Goal: Use online tool/utility: Utilize a website feature to perform a specific function

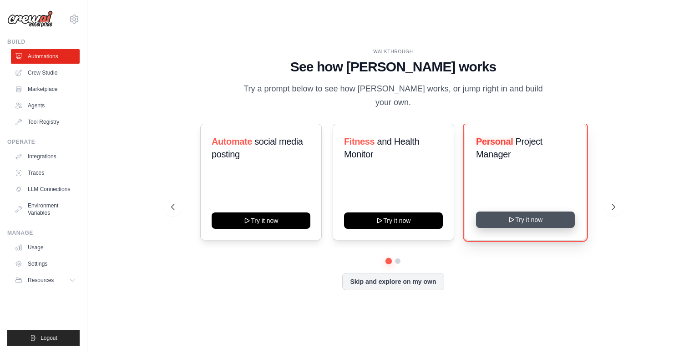
click at [500, 219] on button "Try it now" at bounding box center [525, 219] width 99 height 16
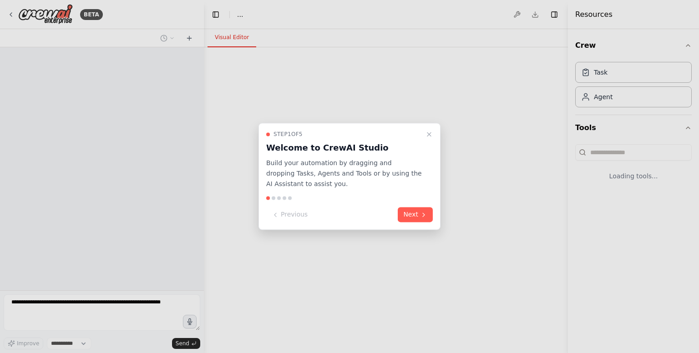
select select "****"
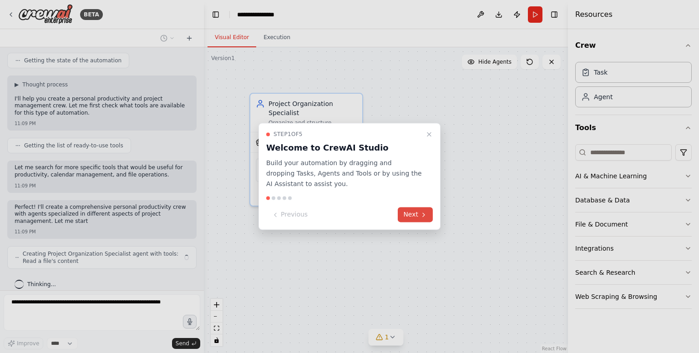
scroll to position [295, 0]
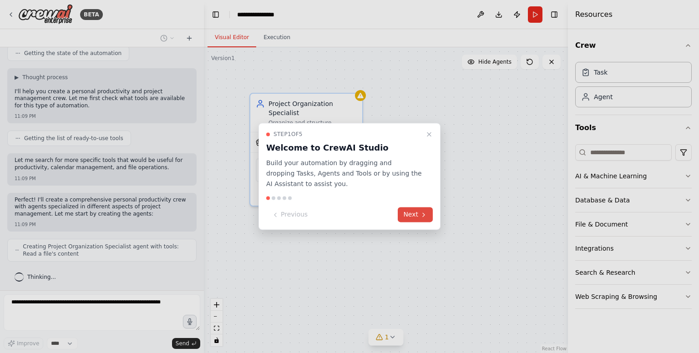
click at [412, 215] on button "Next" at bounding box center [414, 214] width 35 height 15
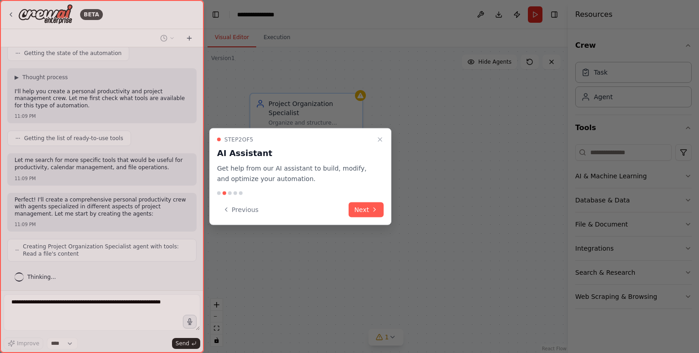
click at [412, 215] on div at bounding box center [349, 176] width 699 height 353
click at [355, 211] on button "Next" at bounding box center [365, 209] width 35 height 15
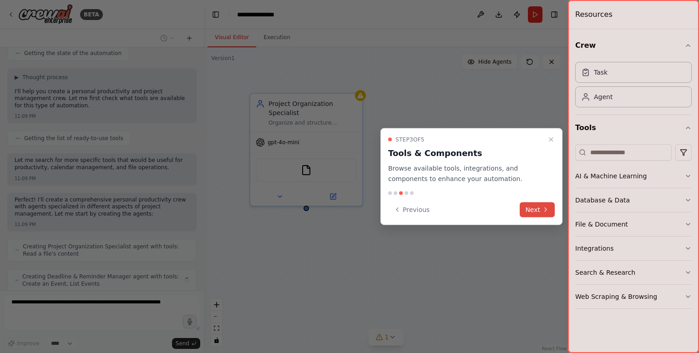
scroll to position [325, 0]
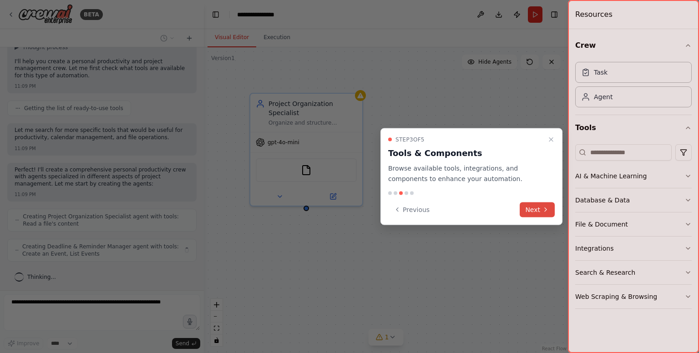
click at [535, 210] on button "Next" at bounding box center [536, 209] width 35 height 15
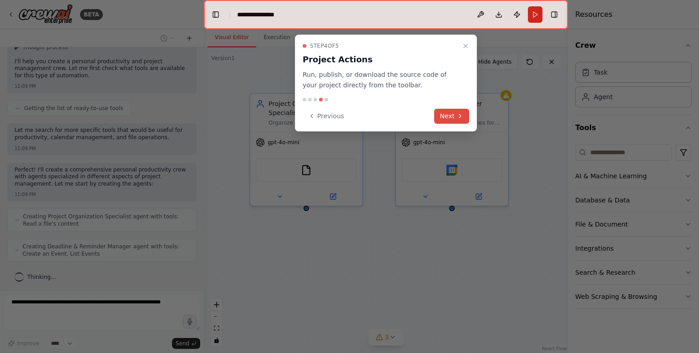
click at [456, 118] on button "Next" at bounding box center [451, 116] width 35 height 15
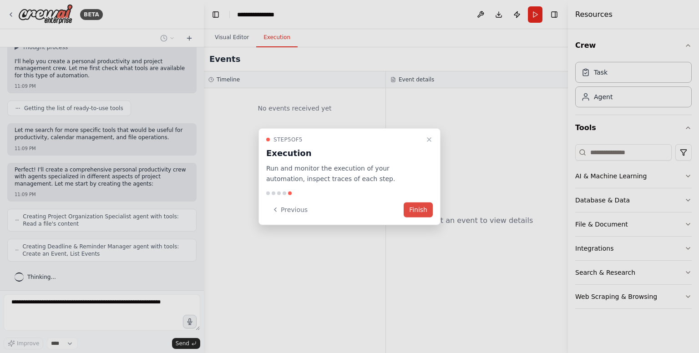
click at [422, 213] on button "Finish" at bounding box center [417, 209] width 29 height 15
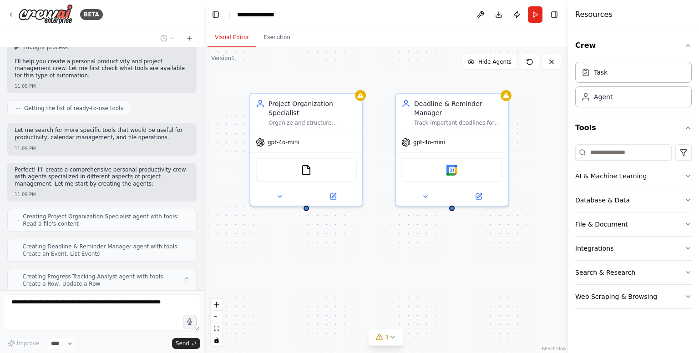
scroll to position [355, 0]
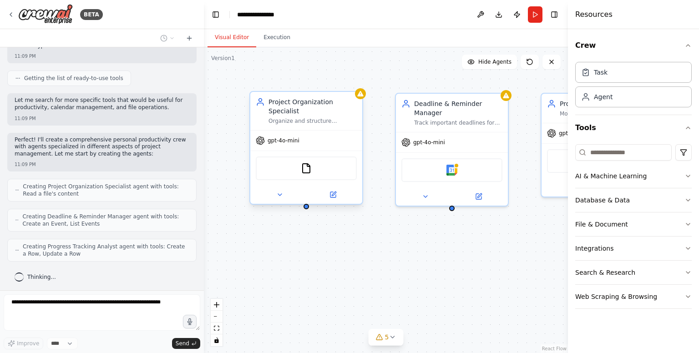
click at [293, 137] on span "gpt-4o-mini" at bounding box center [283, 140] width 32 height 7
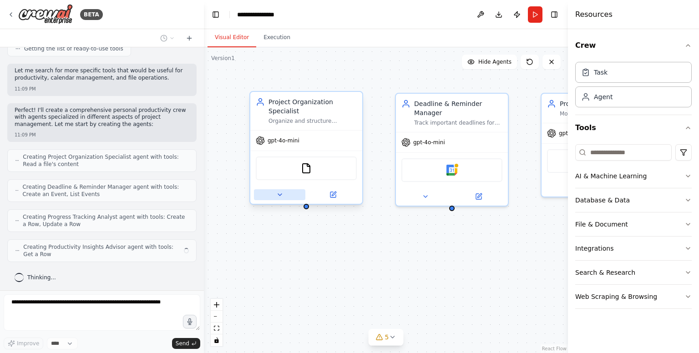
click at [277, 191] on icon at bounding box center [279, 194] width 7 height 7
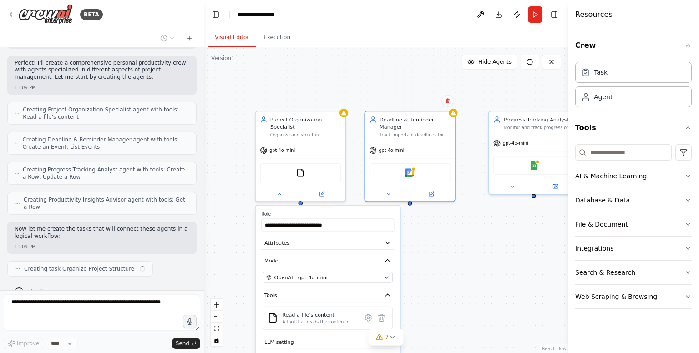
scroll to position [439, 0]
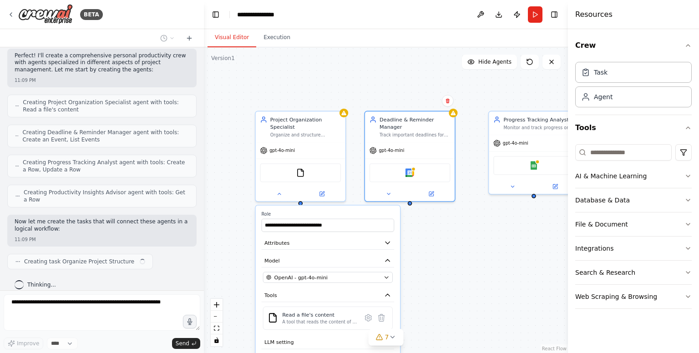
drag, startPoint x: 375, startPoint y: 111, endPoint x: 366, endPoint y: 109, distance: 9.5
click at [366, 109] on div "**********" at bounding box center [386, 200] width 364 height 306
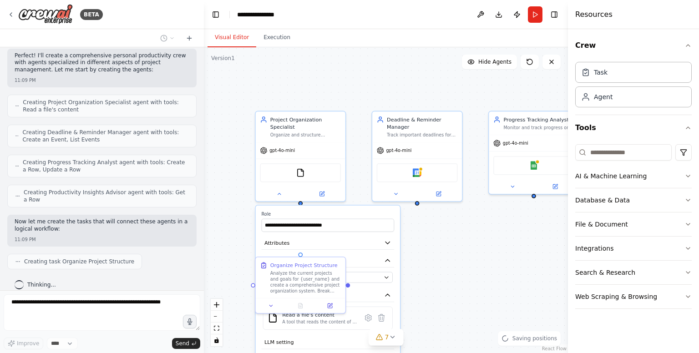
click at [450, 106] on div ".deletable-edge-delete-btn { width: 20px; height: 20px; border: 0px solid #ffff…" at bounding box center [386, 200] width 364 height 306
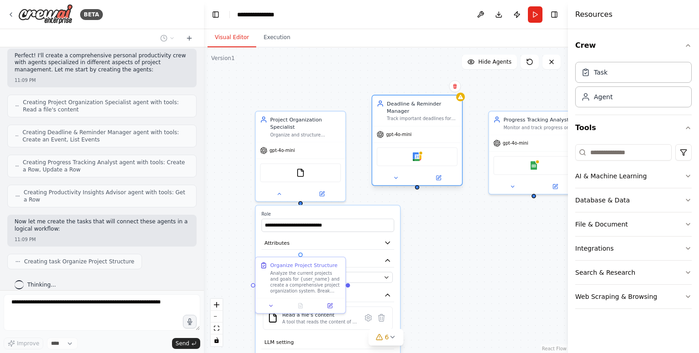
drag, startPoint x: 448, startPoint y: 136, endPoint x: 448, endPoint y: 120, distance: 15.9
click at [448, 120] on div "Deadline & Reminder Manager Track important deadlines for {user_name}, create s…" at bounding box center [417, 111] width 90 height 30
click at [457, 87] on icon at bounding box center [454, 86] width 5 height 5
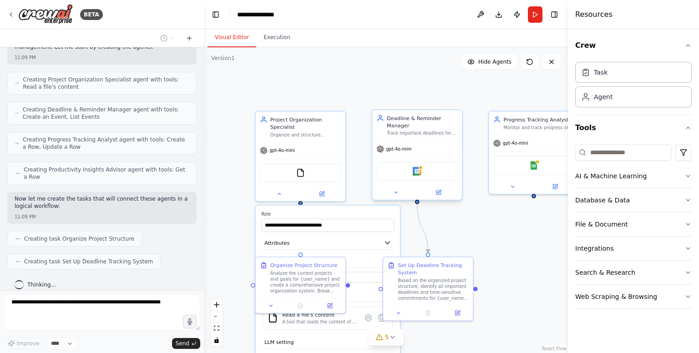
click at [440, 120] on div "Deadline & Reminder Manager" at bounding box center [422, 122] width 70 height 15
click at [456, 102] on icon at bounding box center [455, 100] width 4 height 5
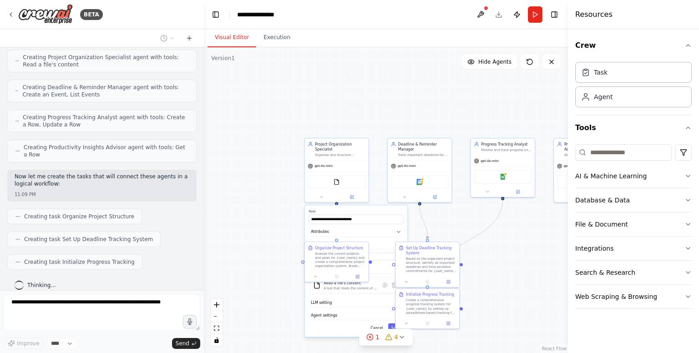
scroll to position [507, 0]
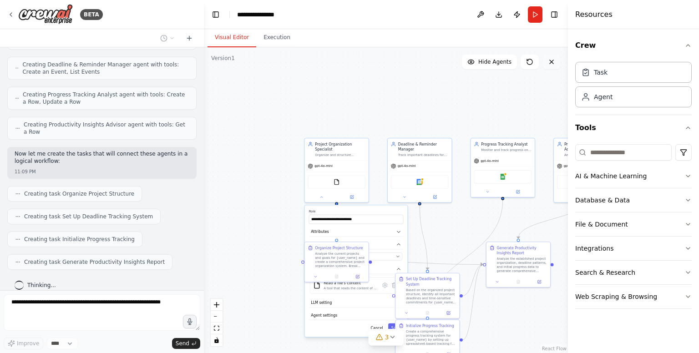
click at [550, 66] on button at bounding box center [551, 62] width 18 height 15
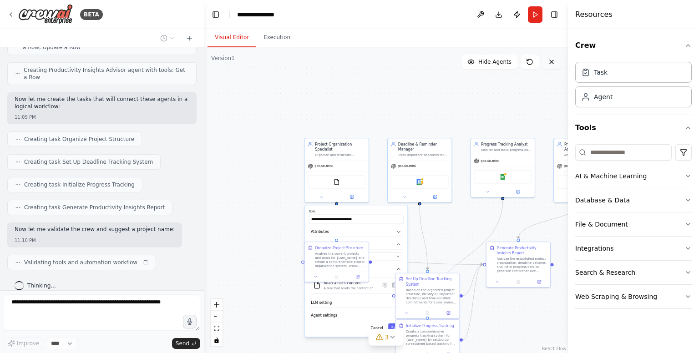
click at [551, 63] on icon at bounding box center [551, 61] width 7 height 7
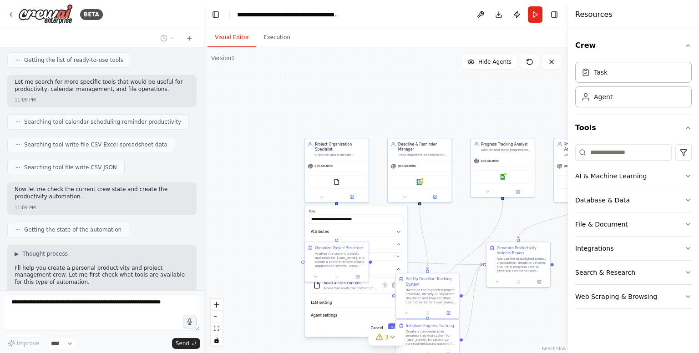
scroll to position [0, 0]
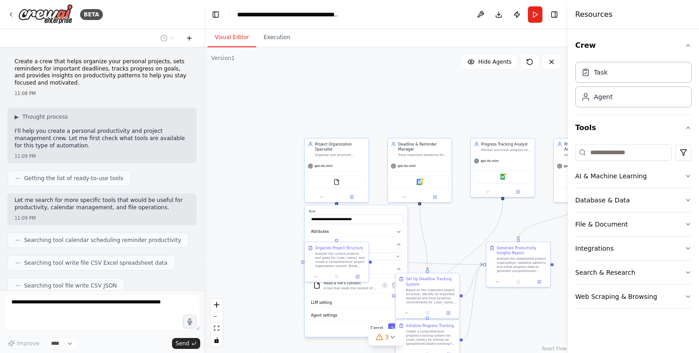
click at [190, 37] on icon at bounding box center [189, 38] width 7 height 7
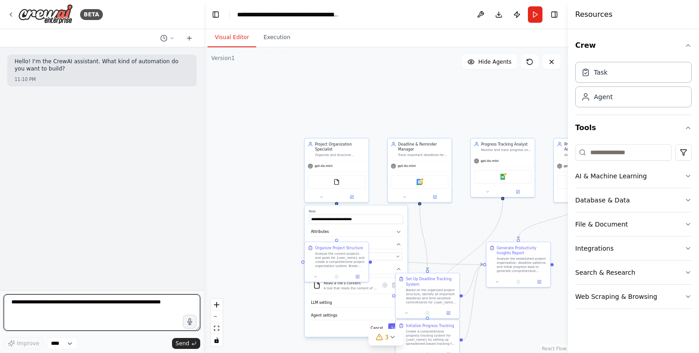
click at [69, 304] on textarea at bounding box center [102, 312] width 196 height 36
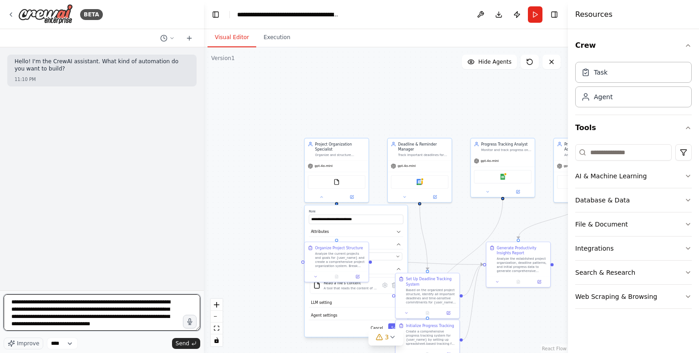
click at [85, 311] on textarea "**********" at bounding box center [102, 312] width 196 height 36
click at [146, 325] on textarea "**********" at bounding box center [102, 312] width 196 height 36
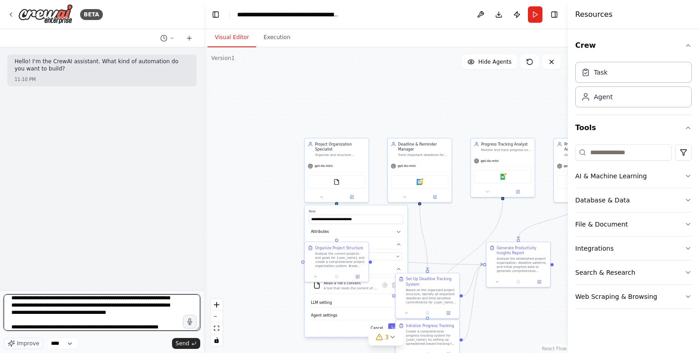
scroll to position [19, 0]
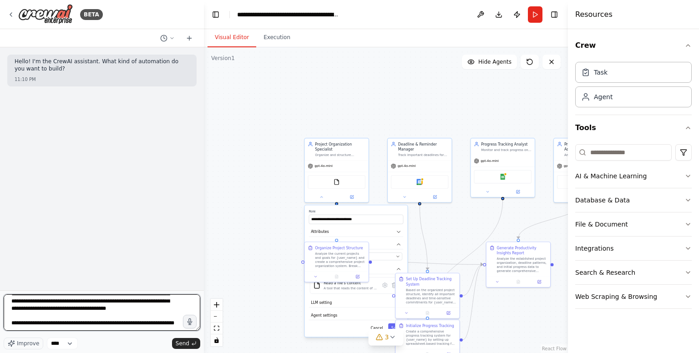
type textarea "**********"
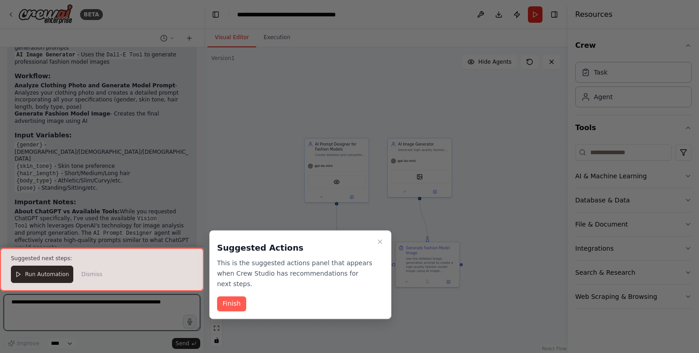
scroll to position [1304, 0]
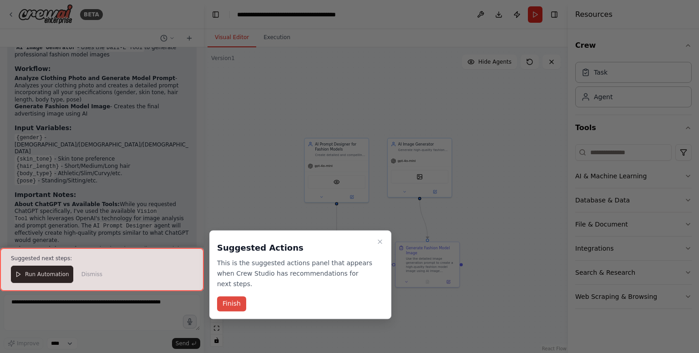
click at [224, 297] on button "Finish" at bounding box center [231, 304] width 29 height 15
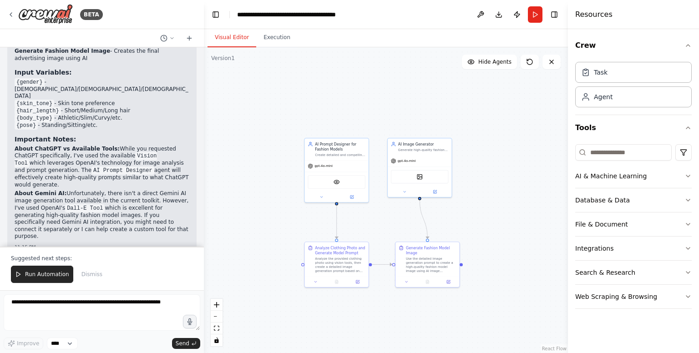
scroll to position [1372, 0]
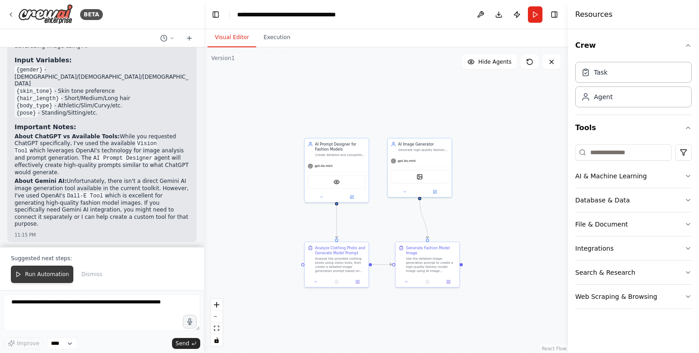
click at [40, 278] on span "Run Automation" at bounding box center [47, 274] width 44 height 7
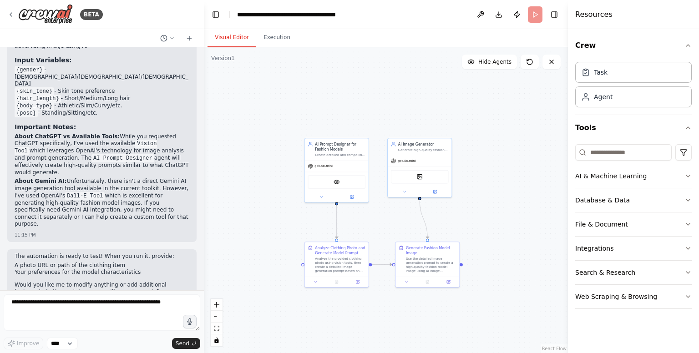
scroll to position [1329, 0]
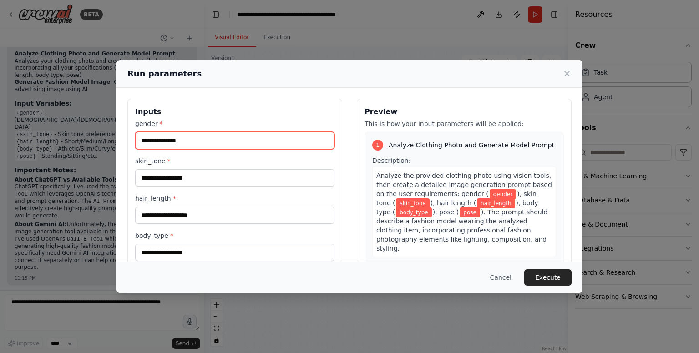
click at [182, 142] on input "gender *" at bounding box center [234, 140] width 199 height 17
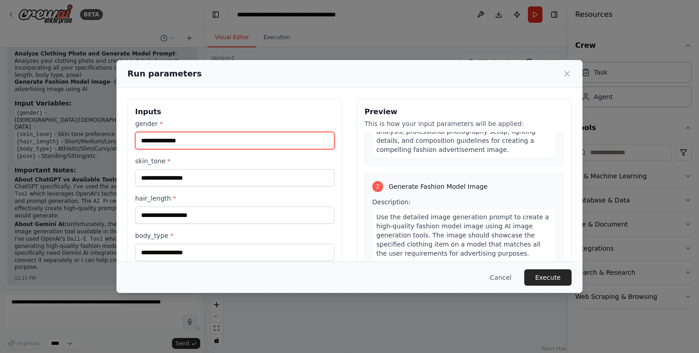
scroll to position [201, 0]
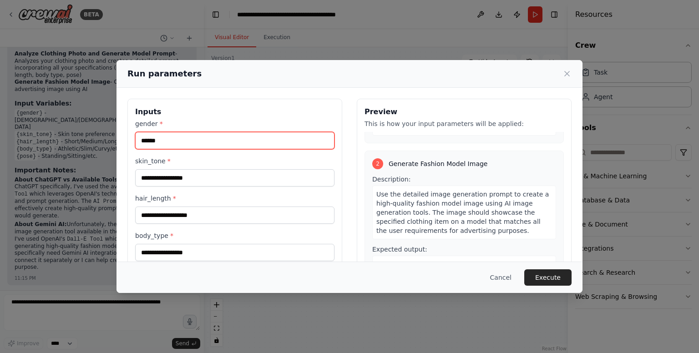
type input "******"
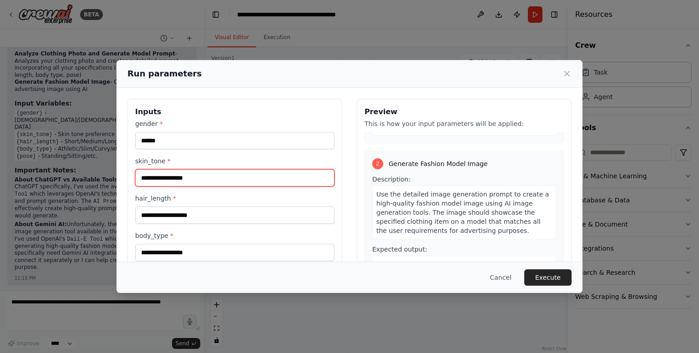
click at [200, 177] on input "skin_tone *" at bounding box center [234, 177] width 199 height 17
click at [184, 178] on input "skin_tone *" at bounding box center [234, 177] width 199 height 17
type input "******"
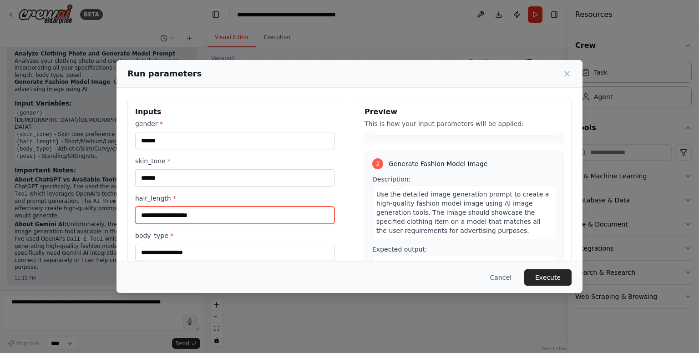
click at [178, 212] on input "hair_length *" at bounding box center [234, 214] width 199 height 17
type input "****"
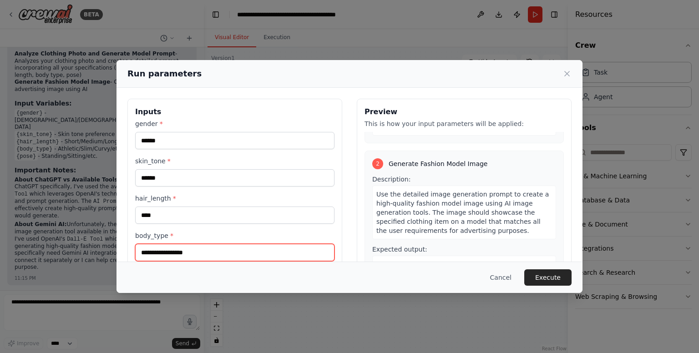
click at [178, 252] on input "body_type *" at bounding box center [234, 252] width 199 height 17
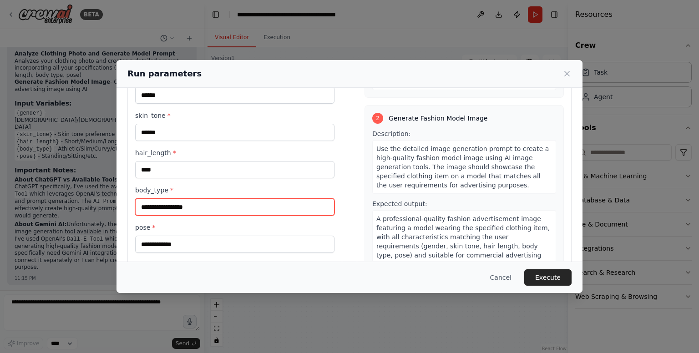
scroll to position [63, 0]
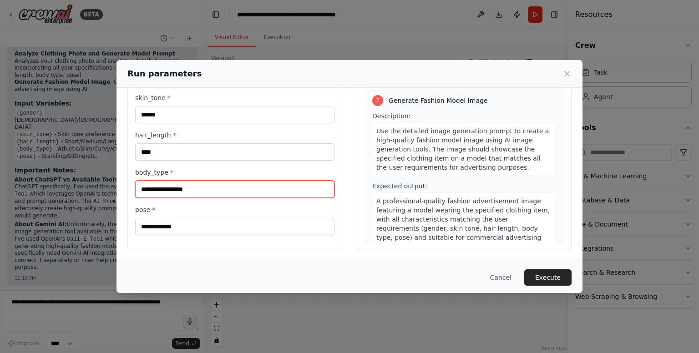
click at [196, 189] on input "body_type *" at bounding box center [234, 189] width 199 height 17
type input "******"
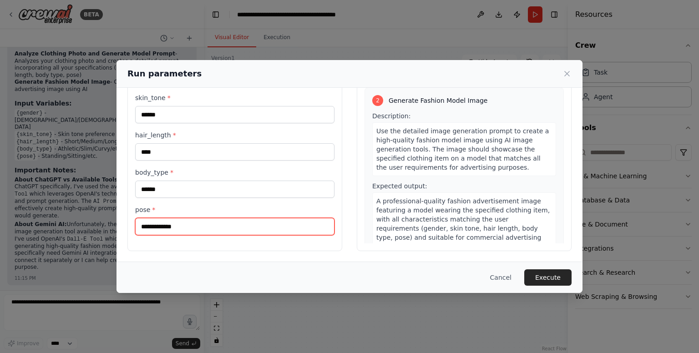
click at [177, 228] on input "pose *" at bounding box center [234, 226] width 199 height 17
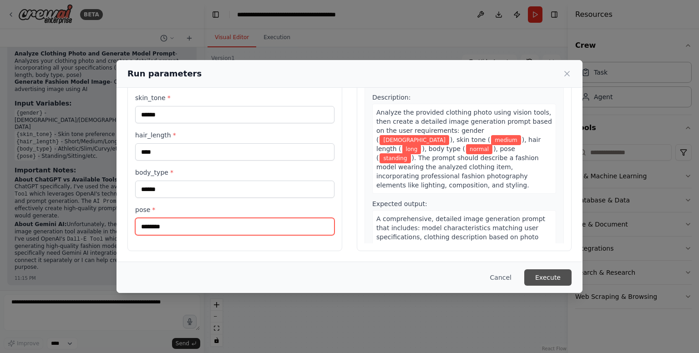
type input "********"
click at [542, 275] on button "Execute" at bounding box center [547, 277] width 47 height 16
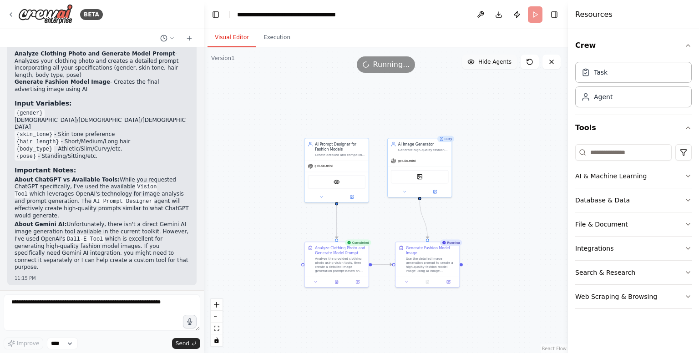
click at [498, 64] on span "Hide Agents" at bounding box center [494, 61] width 33 height 7
click at [498, 64] on span "Show Agents" at bounding box center [493, 61] width 35 height 7
click at [319, 283] on button at bounding box center [316, 280] width 18 height 6
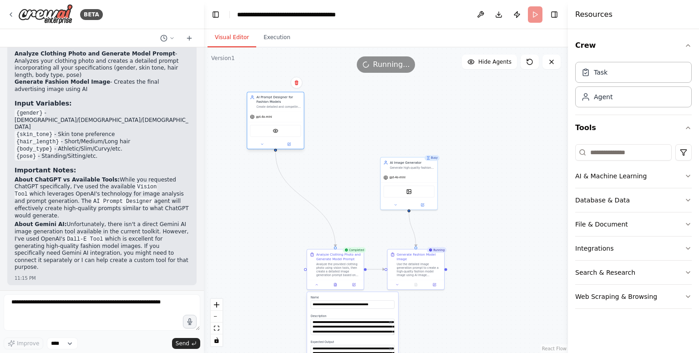
drag, startPoint x: 333, startPoint y: 183, endPoint x: 272, endPoint y: 116, distance: 90.8
click at [272, 116] on div "gpt-4o-mini" at bounding box center [275, 117] width 56 height 10
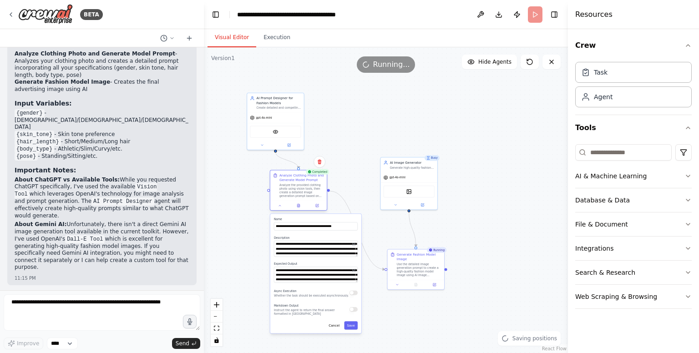
drag, startPoint x: 329, startPoint y: 267, endPoint x: 292, endPoint y: 186, distance: 88.9
click at [292, 186] on div "Analyze the provided clothing photo using vision tools, then create a detailed …" at bounding box center [301, 190] width 45 height 15
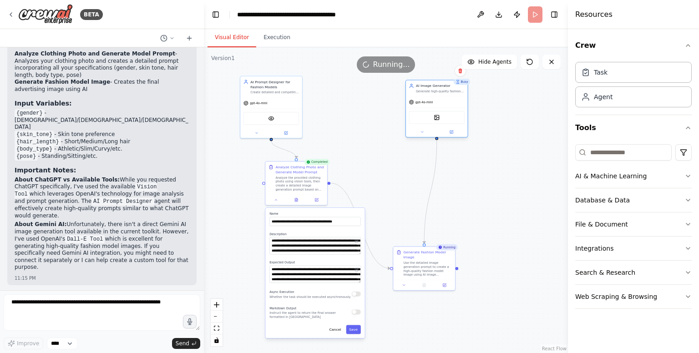
drag, startPoint x: 411, startPoint y: 186, endPoint x: 430, endPoint y: 117, distance: 70.7
click at [430, 117] on div "DallETool" at bounding box center [436, 117] width 55 height 13
drag, startPoint x: 423, startPoint y: 275, endPoint x: 459, endPoint y: 224, distance: 62.1
click at [459, 224] on div "Use the detailed image generation prompt to create a high-quality fashion model…" at bounding box center [465, 218] width 49 height 16
drag, startPoint x: 459, startPoint y: 224, endPoint x: 447, endPoint y: 206, distance: 22.3
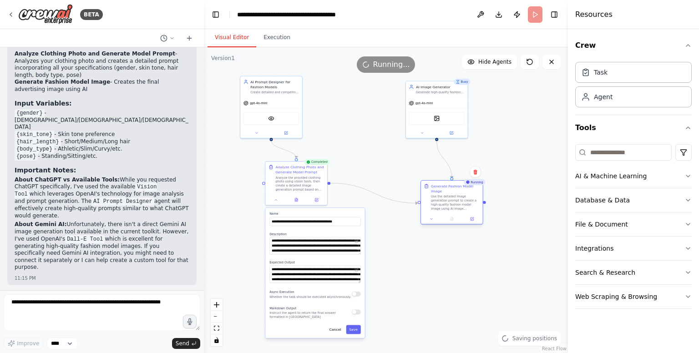
click at [447, 206] on div "Use the detailed image generation prompt to create a high-quality fashion model…" at bounding box center [455, 203] width 49 height 16
click at [434, 220] on button at bounding box center [430, 219] width 17 height 6
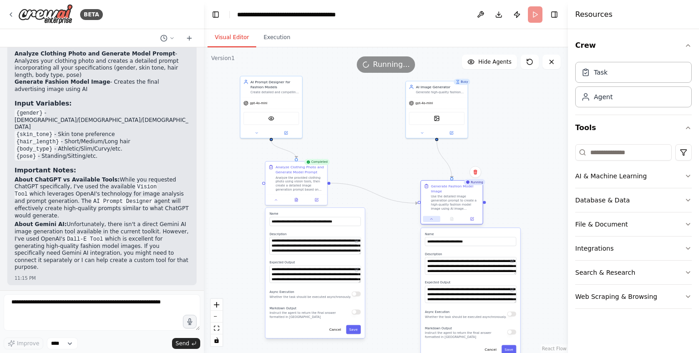
click at [434, 220] on button at bounding box center [430, 219] width 17 height 6
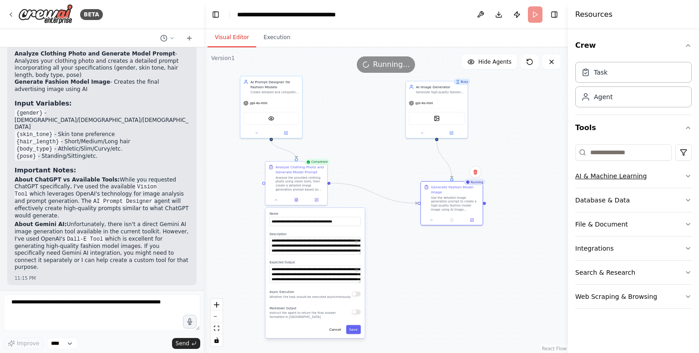
click at [688, 173] on icon "button" at bounding box center [687, 175] width 7 height 7
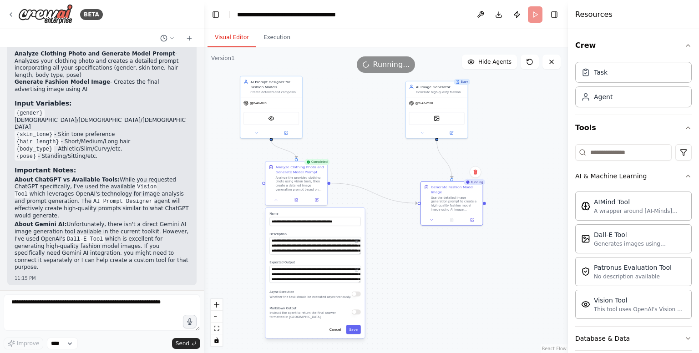
click at [688, 173] on div "Crew Task Agent Tools AI & Machine Learning AIMind Tool A wrapper around [AI-Mi…" at bounding box center [633, 191] width 131 height 324
click at [686, 176] on icon "button" at bounding box center [688, 176] width 4 height 2
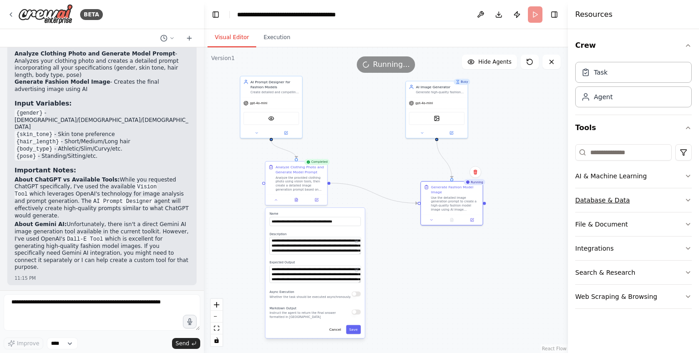
click at [687, 199] on icon "button" at bounding box center [687, 199] width 7 height 7
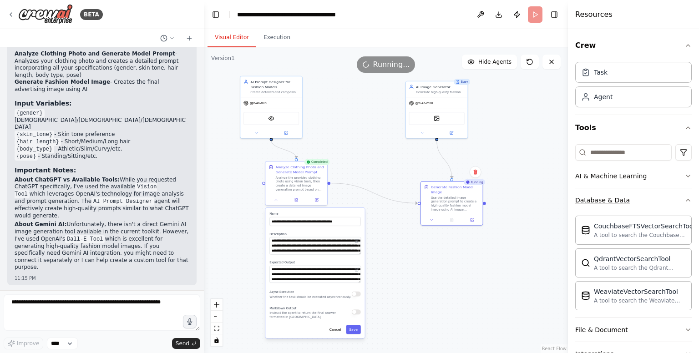
click at [687, 199] on div "Crew Task Agent Tools AI & Machine Learning Database & Data CouchbaseFTSVectorS…" at bounding box center [633, 191] width 131 height 324
click at [684, 200] on icon "button" at bounding box center [687, 199] width 7 height 7
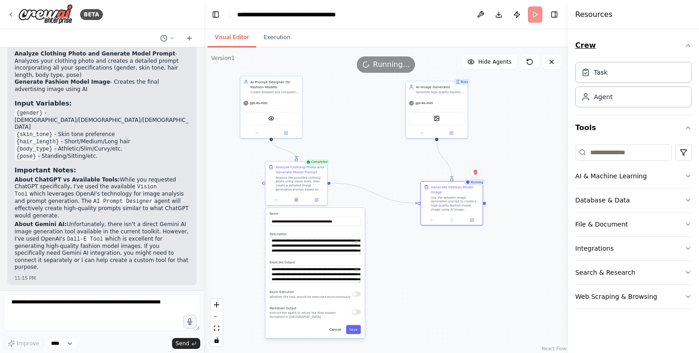
click at [688, 45] on icon "button" at bounding box center [687, 45] width 7 height 7
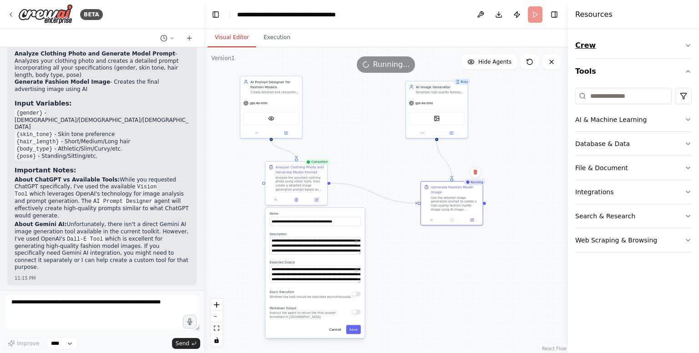
click at [688, 45] on icon "button" at bounding box center [687, 45] width 7 height 7
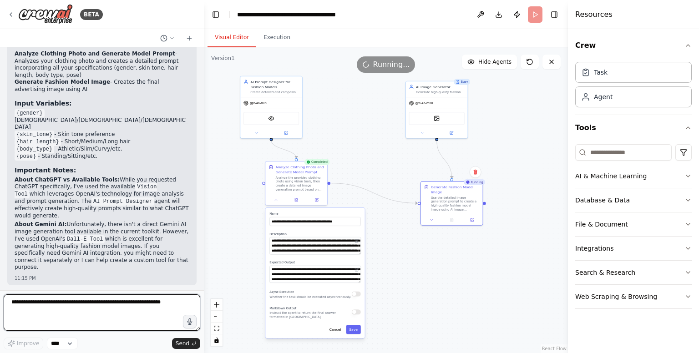
click at [31, 324] on textarea at bounding box center [102, 312] width 196 height 36
type textarea "*"
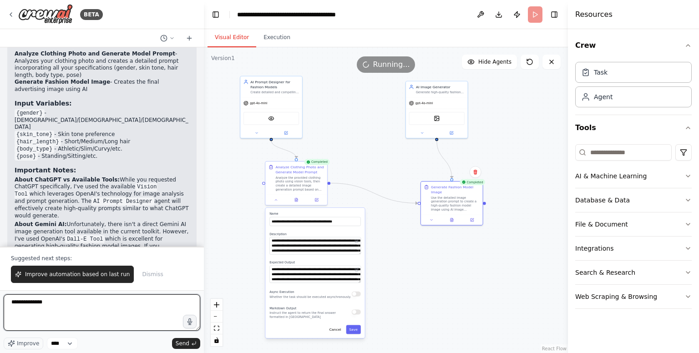
scroll to position [1372, 0]
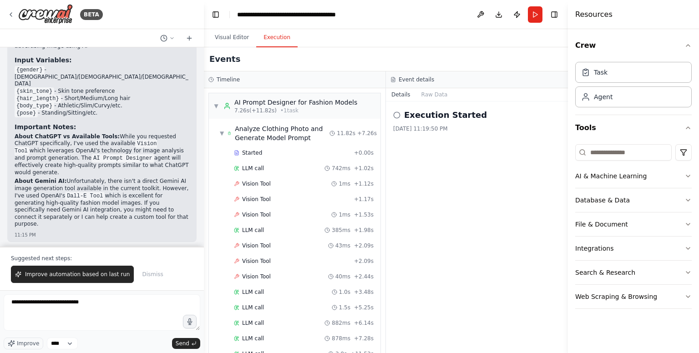
click at [270, 38] on button "Execution" at bounding box center [276, 37] width 41 height 19
click at [396, 113] on icon at bounding box center [396, 114] width 7 height 7
click at [424, 97] on button "Raw Data" at bounding box center [434, 94] width 37 height 13
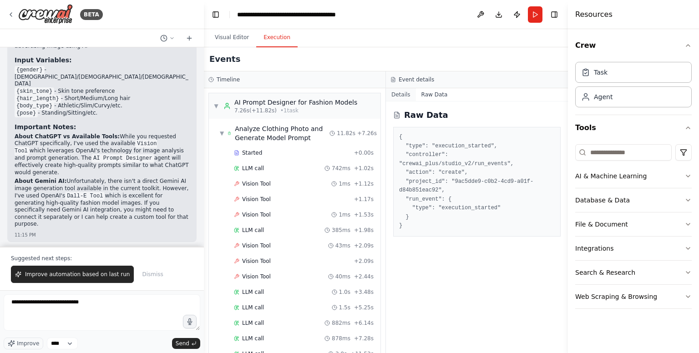
click at [405, 94] on button "Details" at bounding box center [401, 94] width 30 height 13
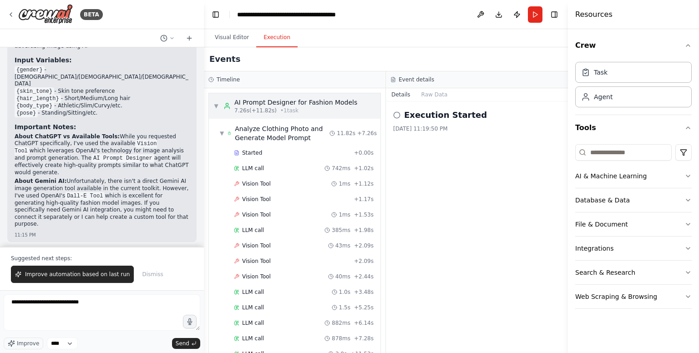
click at [282, 103] on div "AI Prompt Designer for Fashion Models" at bounding box center [295, 102] width 123 height 9
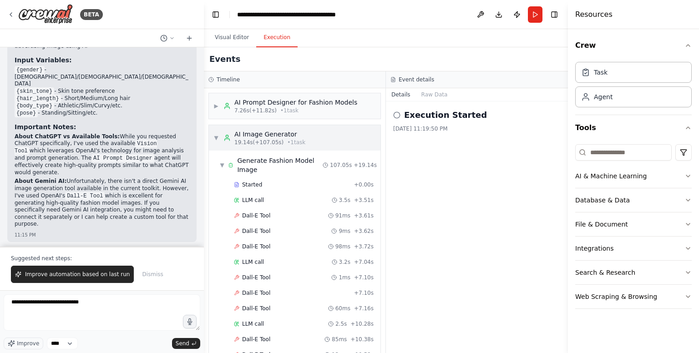
click at [262, 136] on div "AI Image Generator" at bounding box center [269, 134] width 71 height 9
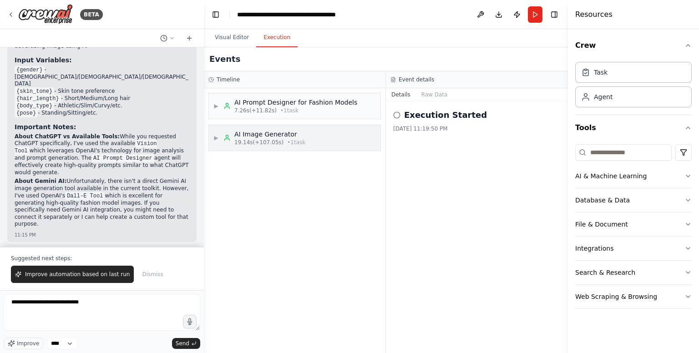
click at [262, 136] on div "AI Image Generator" at bounding box center [269, 134] width 71 height 9
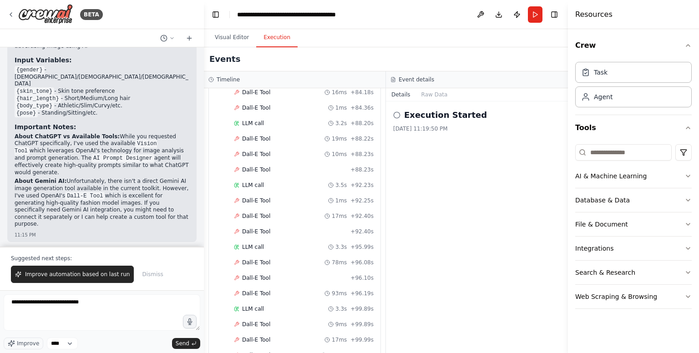
scroll to position [1426, 0]
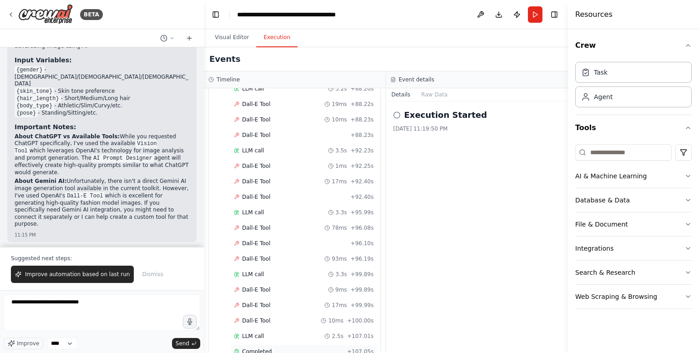
click at [257, 348] on span "Completed" at bounding box center [257, 351] width 30 height 7
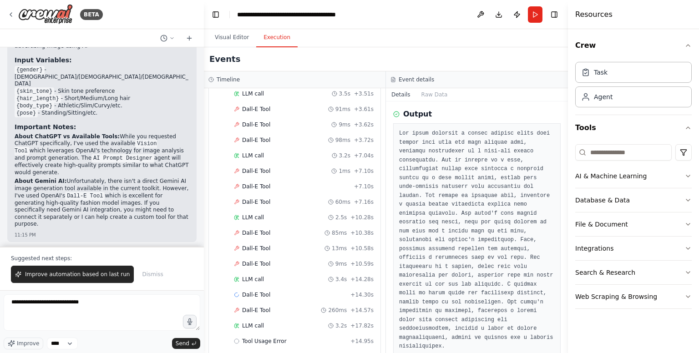
scroll to position [0, 0]
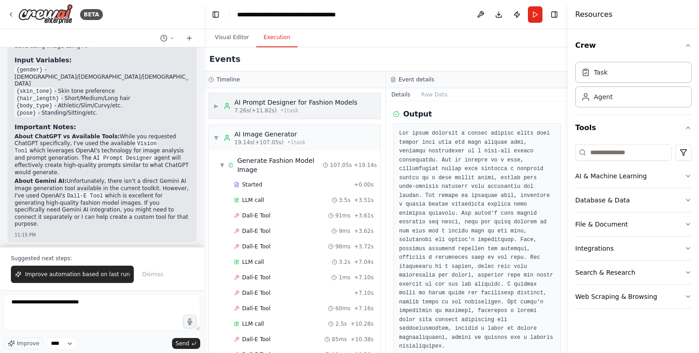
click at [230, 101] on div "AI Prompt Designer for Fashion Models 7.26s (+11.82s) • 1 task" at bounding box center [290, 106] width 134 height 16
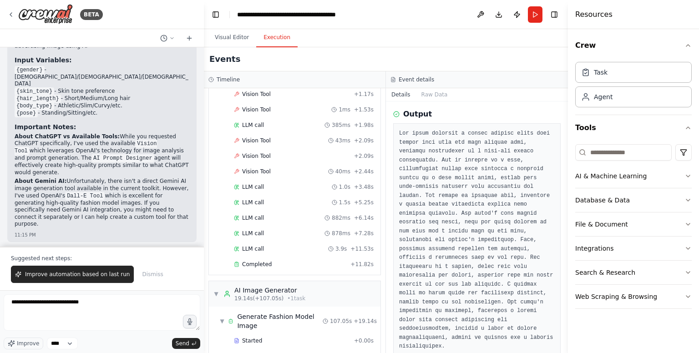
scroll to position [106, 0]
drag, startPoint x: 246, startPoint y: 268, endPoint x: 258, endPoint y: 259, distance: 15.6
click at [258, 259] on div "Started + 0.00s LLM call 742ms + 1.02s Vision Tool 1ms + 1.12s Vision Tool + 1.…" at bounding box center [298, 156] width 164 height 232
click at [258, 260] on span "Completed" at bounding box center [257, 263] width 30 height 7
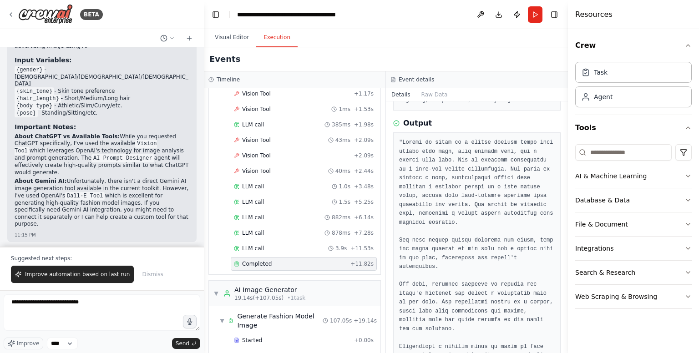
scroll to position [187, 0]
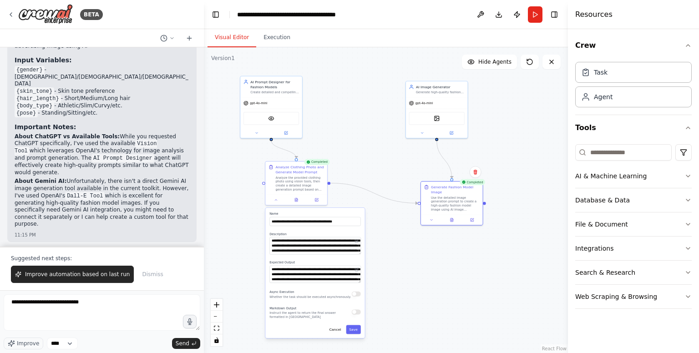
click at [237, 33] on button "Visual Editor" at bounding box center [231, 37] width 49 height 19
click at [440, 125] on div "DallETool" at bounding box center [437, 117] width 62 height 19
click at [441, 112] on div "DallETool" at bounding box center [436, 117] width 55 height 13
click at [438, 118] on img at bounding box center [436, 118] width 6 height 6
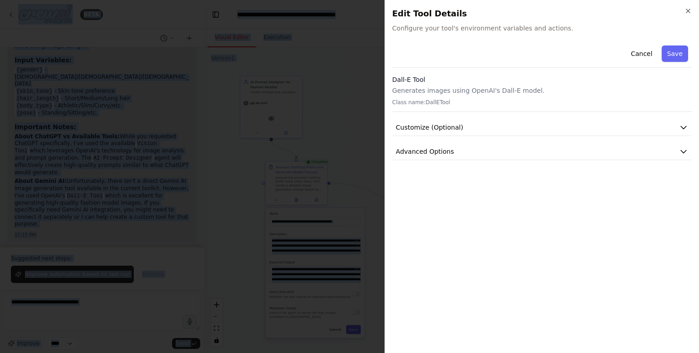
click at [438, 118] on div at bounding box center [349, 176] width 699 height 353
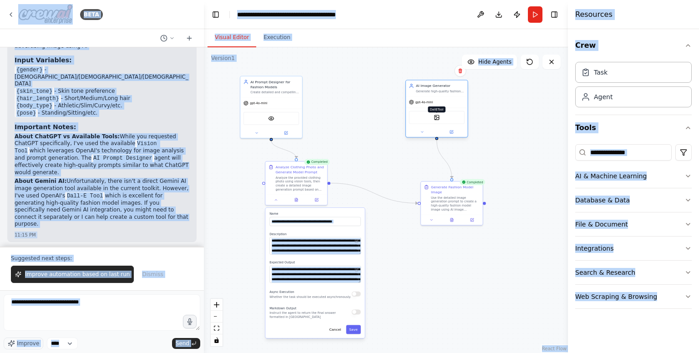
click at [438, 118] on img at bounding box center [436, 118] width 6 height 6
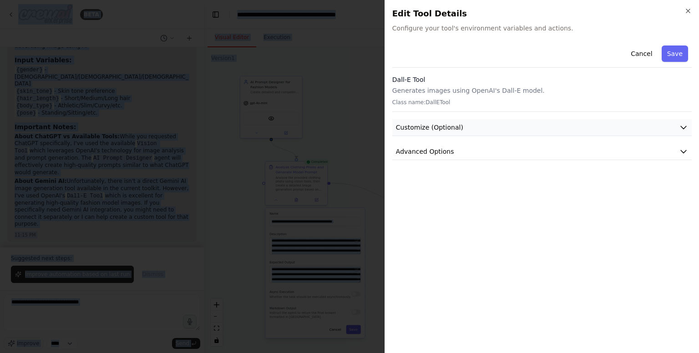
click at [469, 130] on button "Customize (Optional)" at bounding box center [541, 127] width 299 height 17
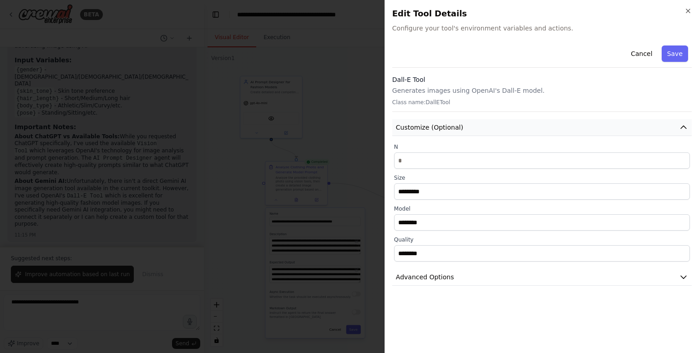
click at [469, 130] on button "Customize (Optional)" at bounding box center [541, 127] width 299 height 17
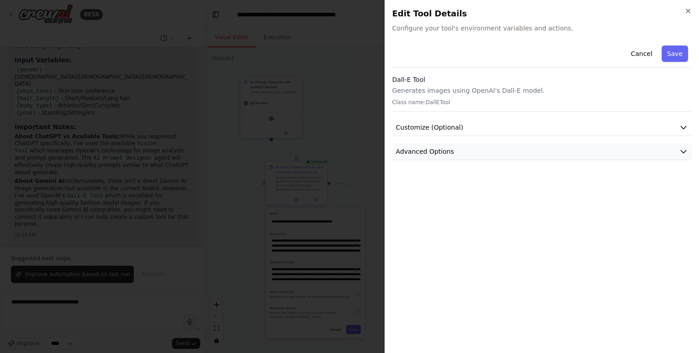
click at [464, 158] on button "Advanced Options" at bounding box center [541, 151] width 299 height 17
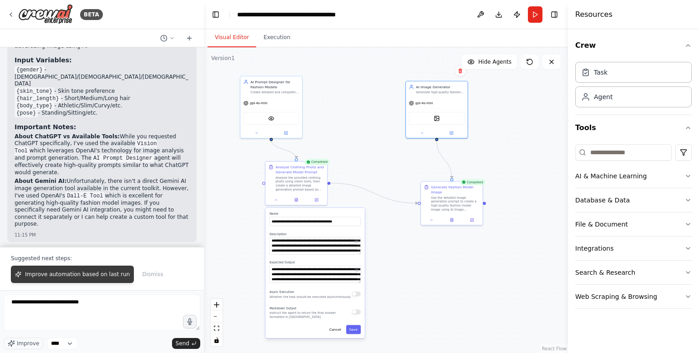
click at [111, 273] on span "Improve automation based on last run" at bounding box center [77, 274] width 105 height 7
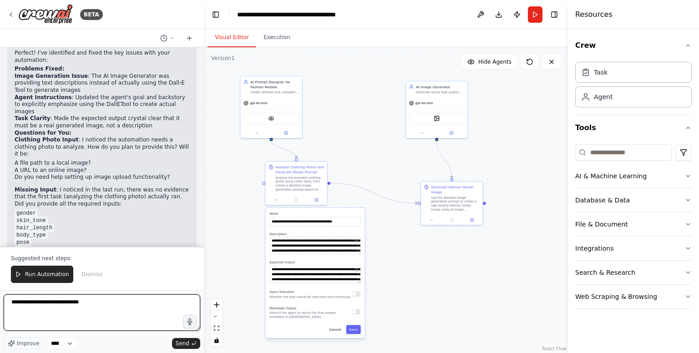
scroll to position [2076, 0]
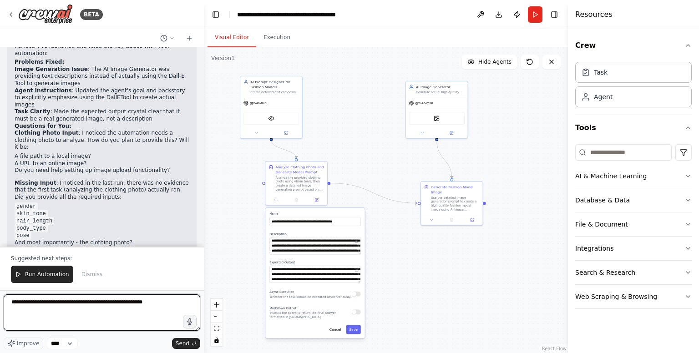
type textarea "**********"
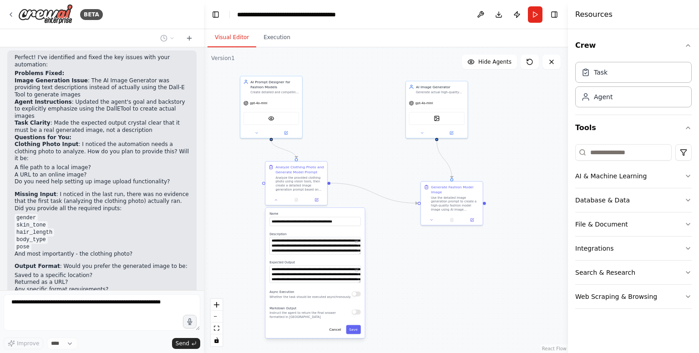
scroll to position [2088, 0]
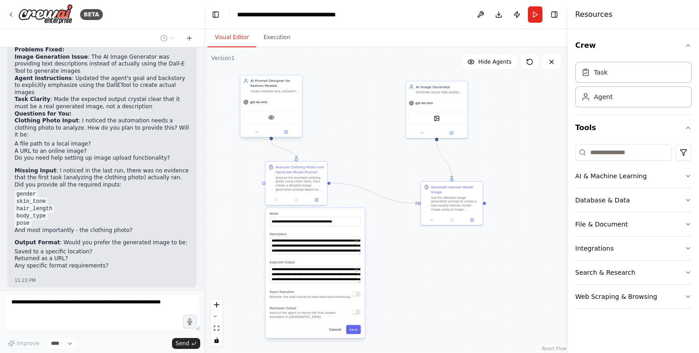
click at [274, 120] on div "VisionTool" at bounding box center [270, 117] width 55 height 13
click at [272, 120] on img at bounding box center [271, 118] width 6 height 6
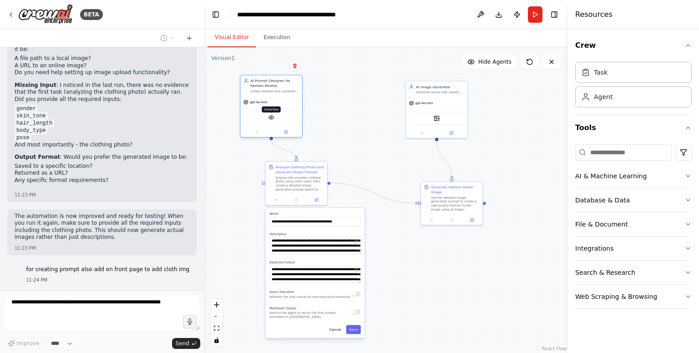
scroll to position [2190, 0]
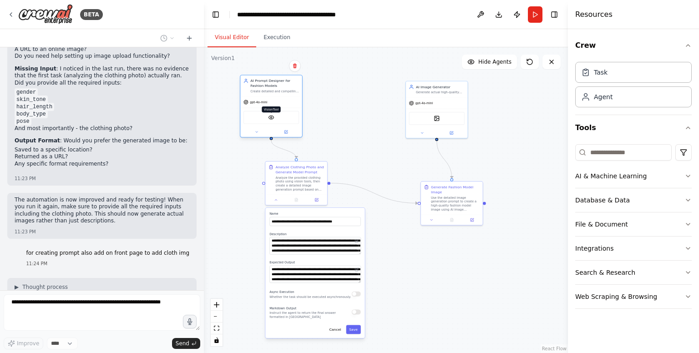
type textarea "**********"
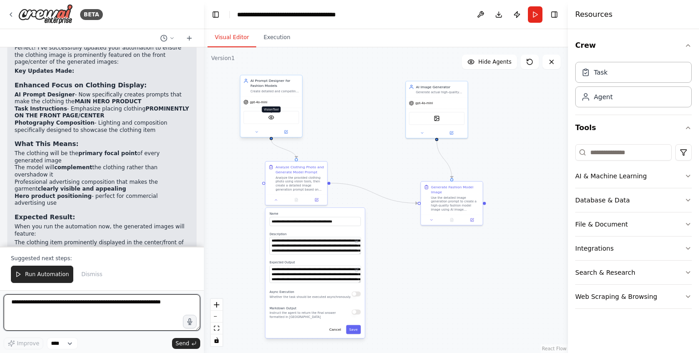
scroll to position [2667, 0]
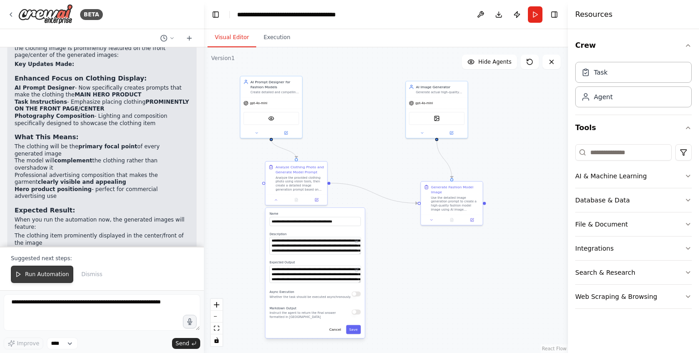
click at [36, 277] on span "Run Automation" at bounding box center [47, 274] width 44 height 7
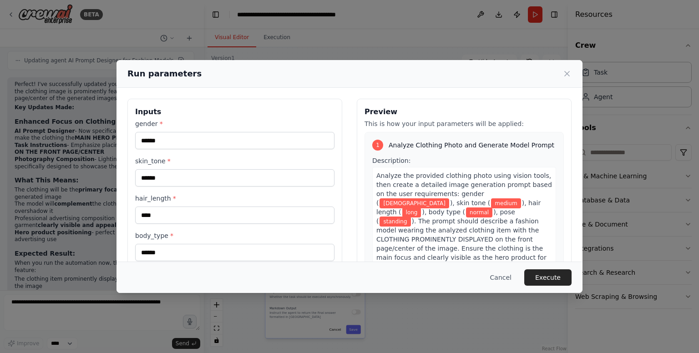
scroll to position [63, 0]
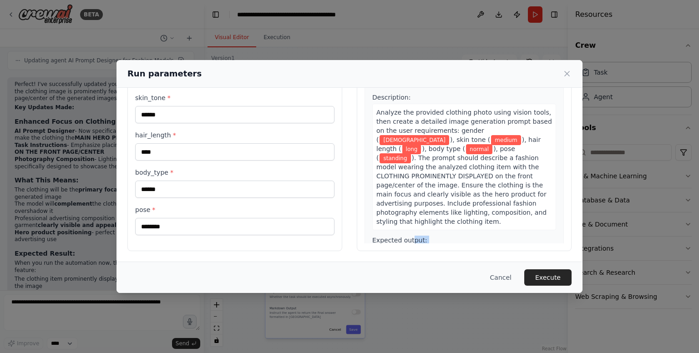
drag, startPoint x: 413, startPoint y: 237, endPoint x: 405, endPoint y: 231, distance: 10.7
click at [405, 236] on div "Expected output: A comprehensive, detailed image generation prompt that include…" at bounding box center [464, 286] width 184 height 101
click at [405, 236] on span "Expected output:" at bounding box center [399, 239] width 55 height 7
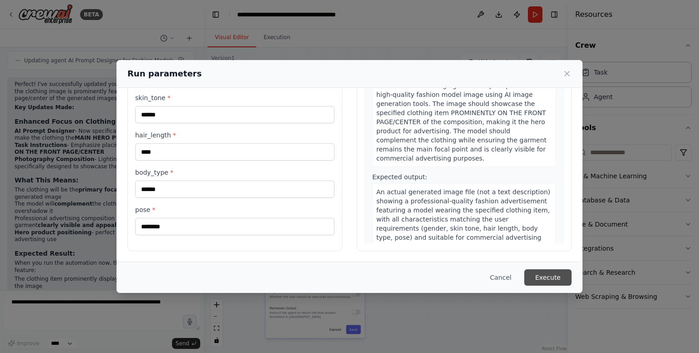
click at [557, 275] on button "Execute" at bounding box center [547, 277] width 47 height 16
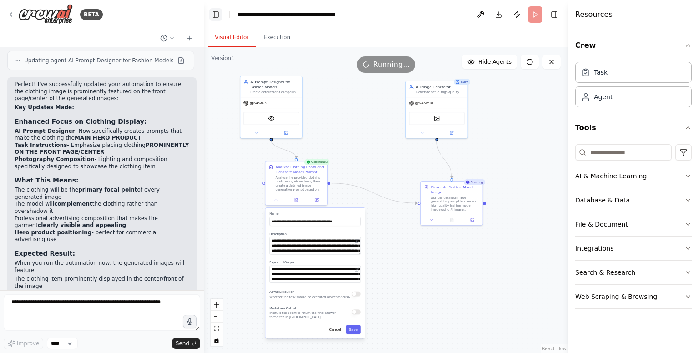
click at [215, 14] on button "Toggle Left Sidebar" at bounding box center [215, 14] width 13 height 13
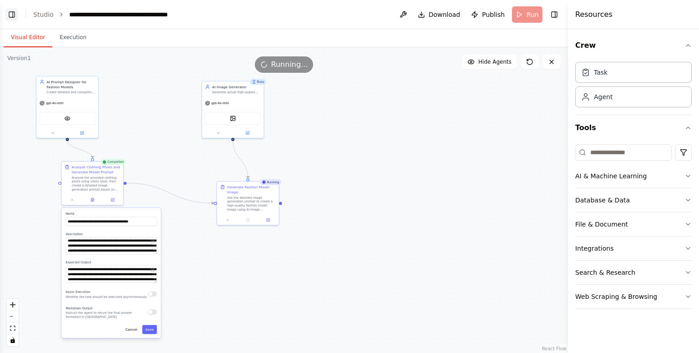
click at [12, 15] on button "Toggle Left Sidebar" at bounding box center [11, 14] width 13 height 13
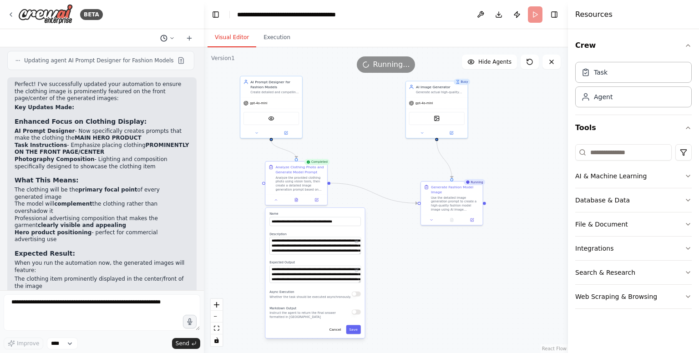
click at [172, 40] on icon at bounding box center [171, 37] width 5 height 5
click at [172, 40] on div at bounding box center [102, 176] width 204 height 353
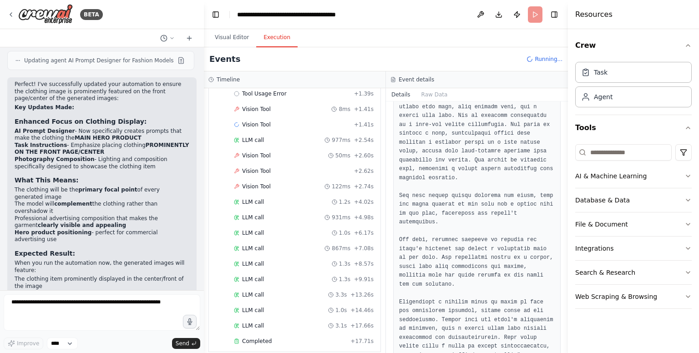
click at [262, 32] on button "Execution" at bounding box center [276, 37] width 41 height 19
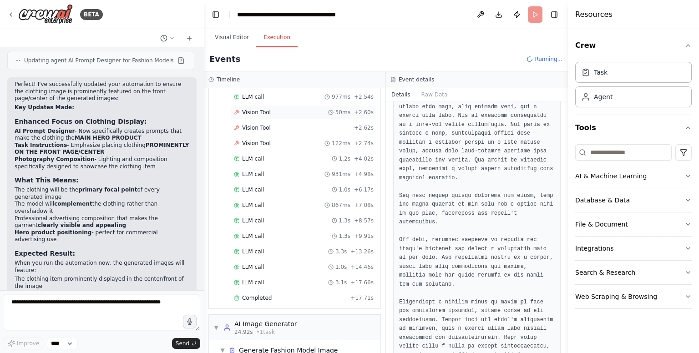
scroll to position [269, 0]
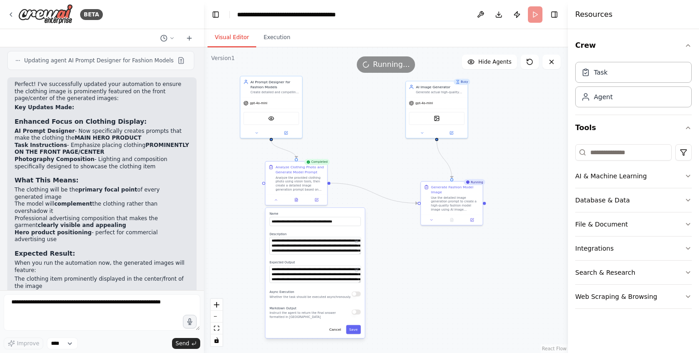
click at [234, 34] on button "Visual Editor" at bounding box center [231, 37] width 49 height 19
drag, startPoint x: 420, startPoint y: 206, endPoint x: 426, endPoint y: 216, distance: 11.0
click at [426, 216] on div "Generate Fashion Model Image Use the detailed image generation prompt to create…" at bounding box center [457, 202] width 62 height 33
click at [615, 94] on div "Agent" at bounding box center [633, 96] width 116 height 21
click at [608, 103] on div "Agent" at bounding box center [633, 96] width 116 height 21
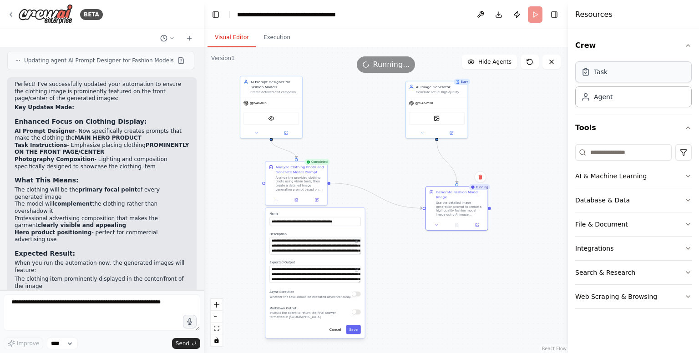
click at [617, 73] on div "Task" at bounding box center [633, 71] width 116 height 21
click at [626, 155] on input at bounding box center [623, 152] width 96 height 16
click at [686, 153] on html "BETA Hello! I'm the CrewAI assistant. What kind of automation do you want to bu…" at bounding box center [349, 176] width 699 height 353
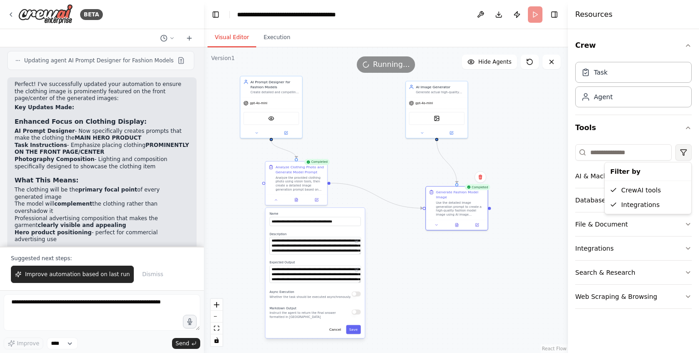
scroll to position [2667, 0]
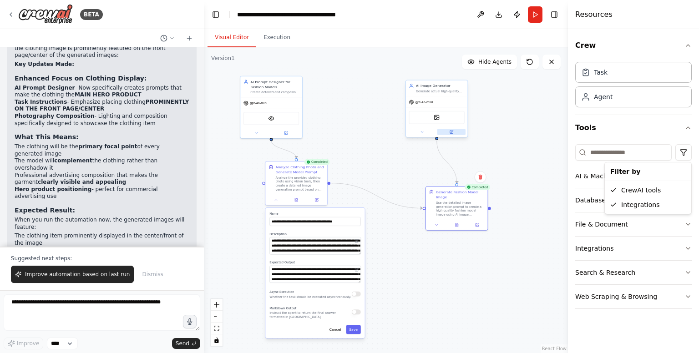
click at [451, 133] on button at bounding box center [451, 132] width 28 height 6
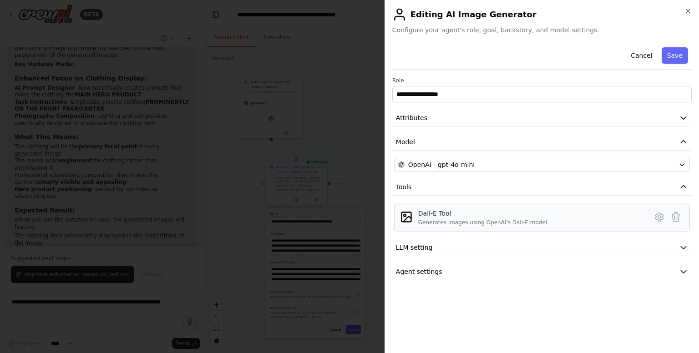
click at [455, 222] on div "Generates images using OpenAI's Dall-E model." at bounding box center [483, 222] width 131 height 7
click at [413, 214] on div "Dall-E Tool Generates images using OpenAI's Dall-E model." at bounding box center [542, 217] width 284 height 17
click at [409, 214] on img at bounding box center [406, 217] width 13 height 13
click at [422, 255] on button "LLM setting" at bounding box center [541, 247] width 299 height 17
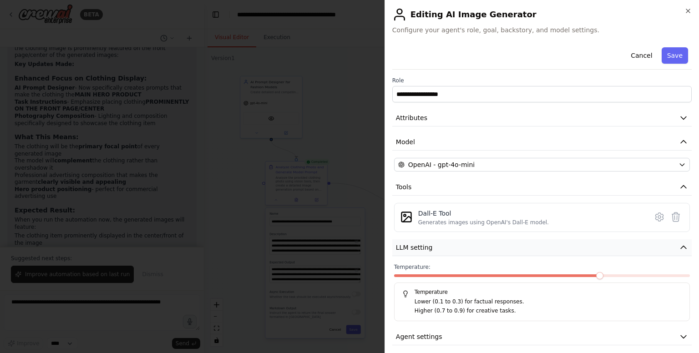
scroll to position [5, 0]
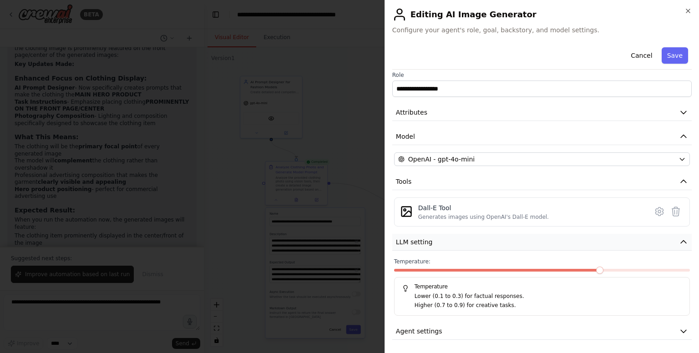
click at [427, 235] on button "LLM setting" at bounding box center [541, 242] width 299 height 17
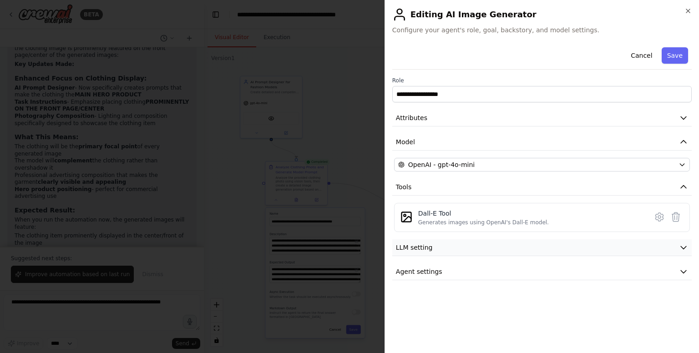
scroll to position [0, 0]
click at [418, 272] on span "Agent settings" at bounding box center [419, 271] width 46 height 9
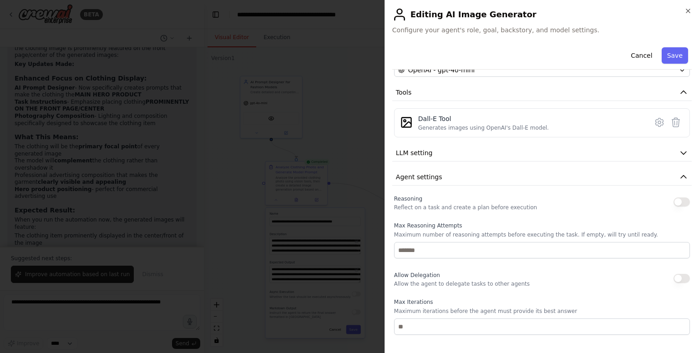
scroll to position [106, 0]
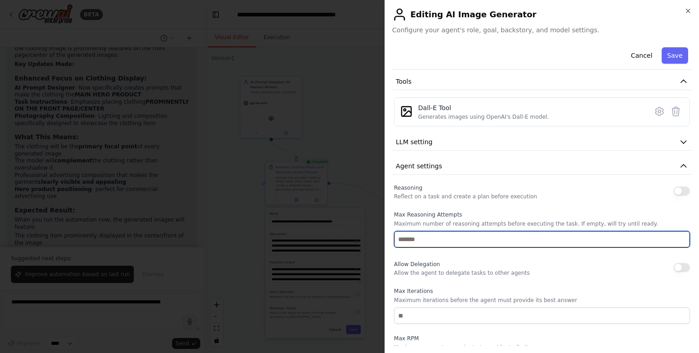
click at [482, 242] on input "number" at bounding box center [542, 239] width 296 height 16
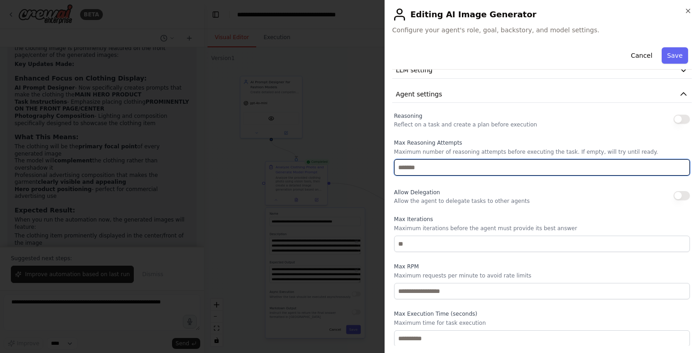
scroll to position [0, 0]
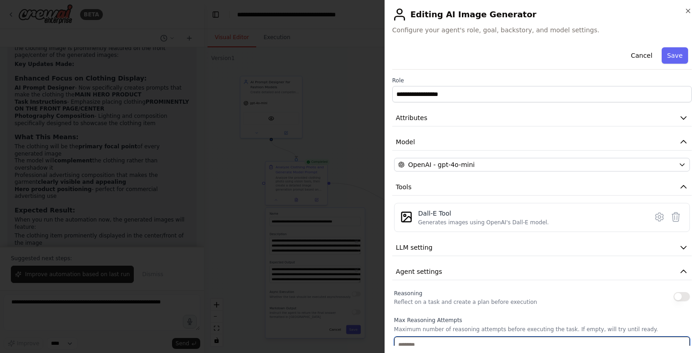
type input "*"
click at [246, 181] on div at bounding box center [349, 176] width 699 height 353
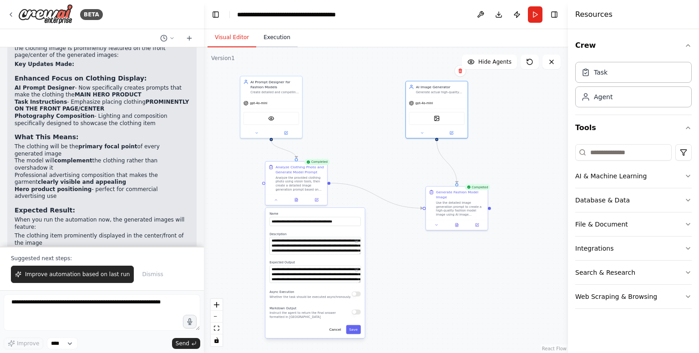
click at [271, 37] on button "Execution" at bounding box center [276, 37] width 41 height 19
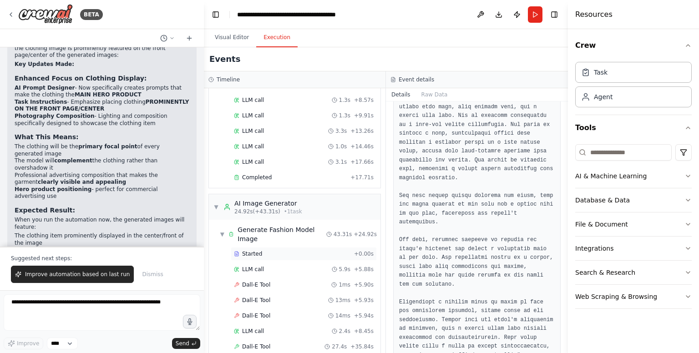
scroll to position [309, 0]
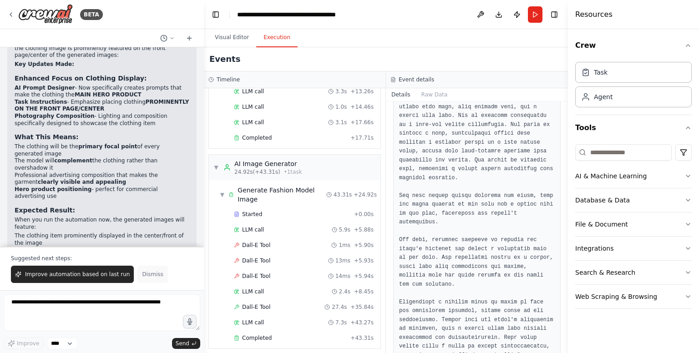
click at [142, 277] on span "Dismiss" at bounding box center [152, 274] width 21 height 7
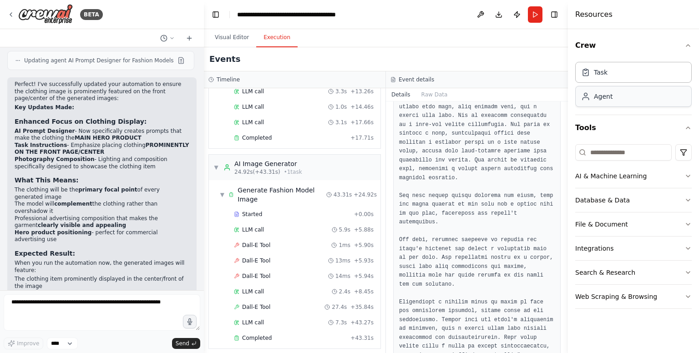
click at [593, 100] on div "Agent" at bounding box center [596, 96] width 31 height 9
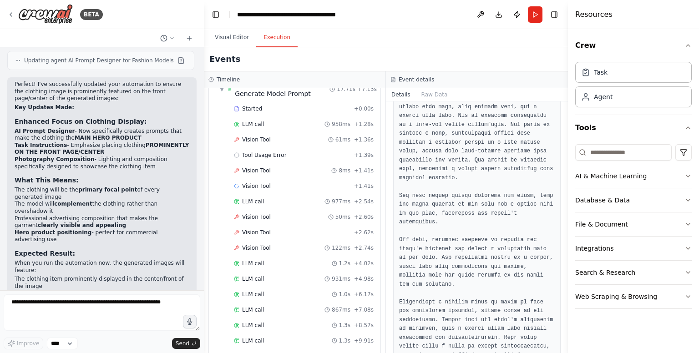
scroll to position [0, 0]
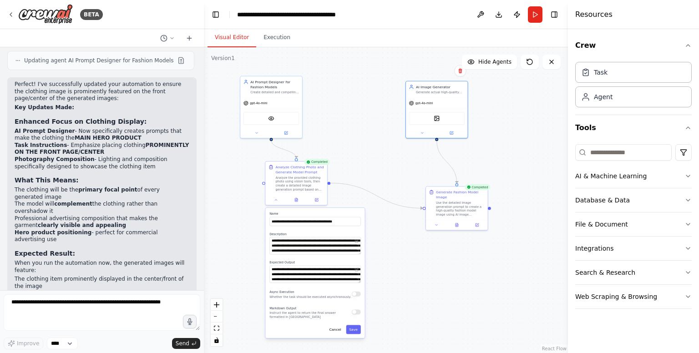
click at [226, 40] on button "Visual Editor" at bounding box center [231, 37] width 49 height 19
click at [422, 136] on div at bounding box center [437, 132] width 62 height 10
click at [422, 134] on button at bounding box center [421, 132] width 28 height 6
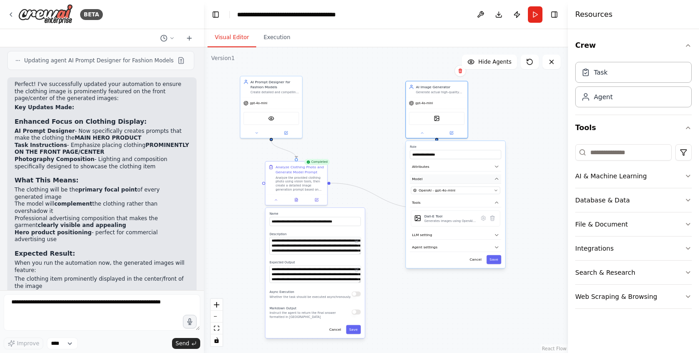
click at [447, 181] on button "Model" at bounding box center [455, 178] width 91 height 9
click at [453, 220] on div "Generates images using OpenAI's Dall-E model." at bounding box center [450, 221] width 52 height 4
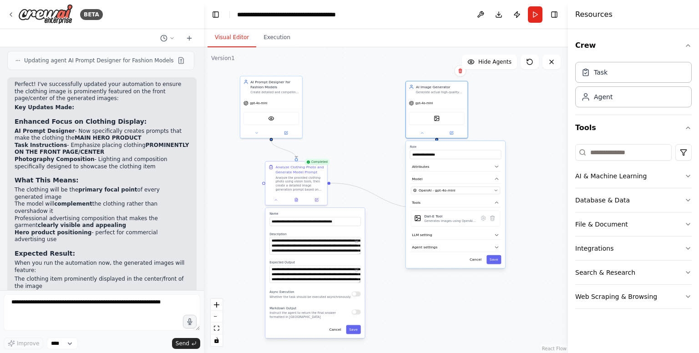
click at [495, 263] on div "**********" at bounding box center [455, 204] width 99 height 127
click at [496, 262] on button "Save" at bounding box center [493, 259] width 15 height 9
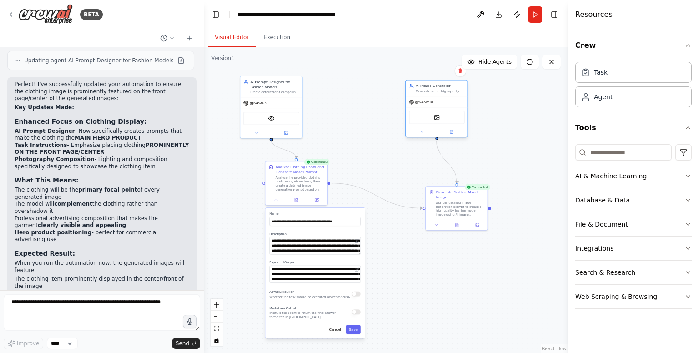
click at [437, 121] on div "DallETool" at bounding box center [436, 117] width 55 height 13
click at [438, 116] on img at bounding box center [436, 118] width 6 height 6
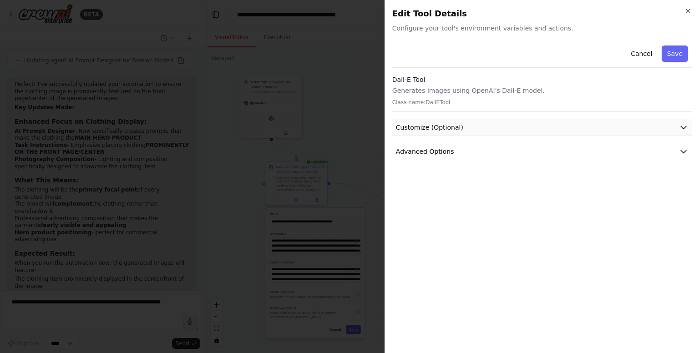
click at [440, 128] on span "Customize (Optional)" at bounding box center [429, 127] width 67 height 9
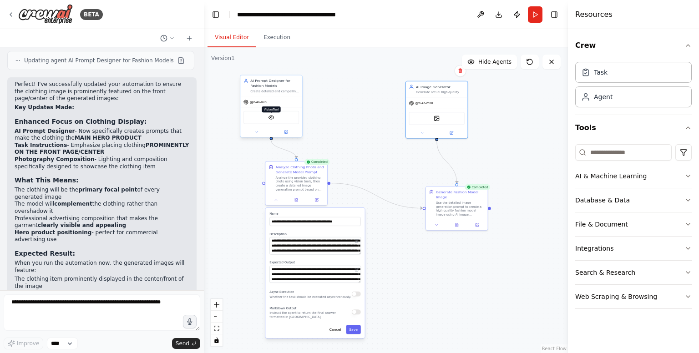
click at [273, 118] on img at bounding box center [271, 118] width 6 height 6
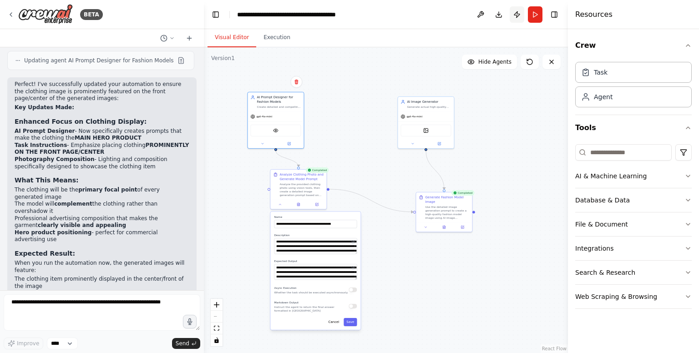
click at [516, 15] on button "Publish" at bounding box center [516, 14] width 15 height 16
click at [517, 15] on header "**********" at bounding box center [386, 14] width 364 height 29
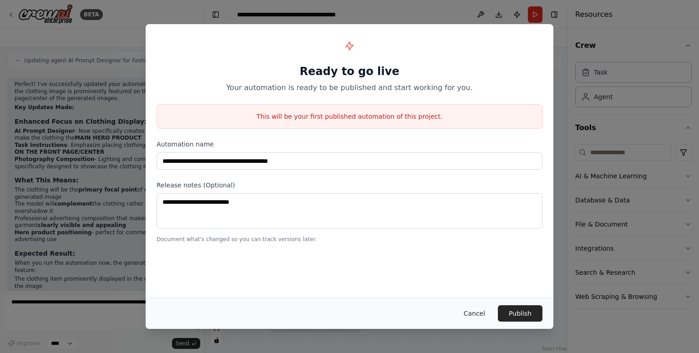
click at [473, 317] on button "Cancel" at bounding box center [474, 313] width 36 height 16
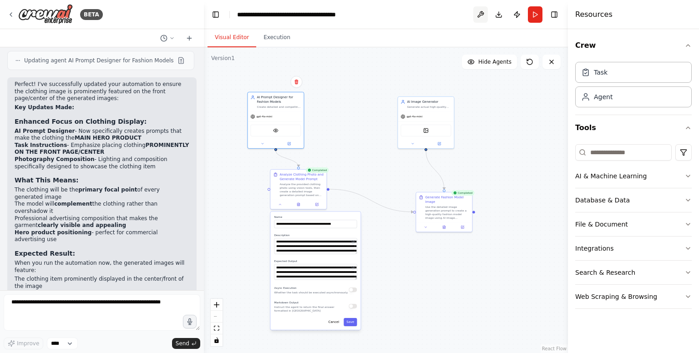
click at [479, 13] on button at bounding box center [480, 14] width 15 height 16
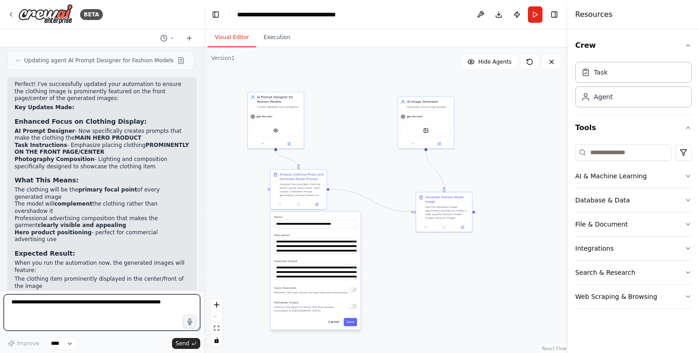
click at [69, 314] on textarea at bounding box center [102, 312] width 196 height 36
type textarea "**********"
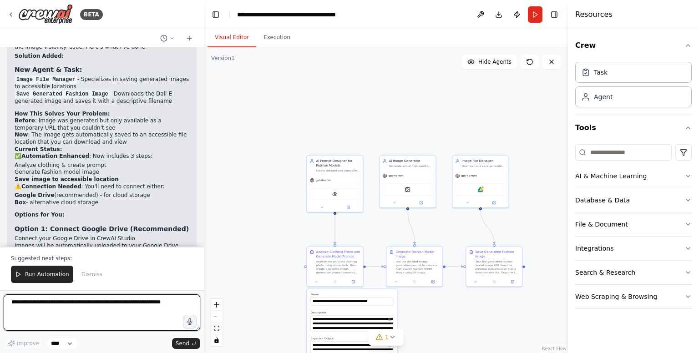
scroll to position [3728, 0]
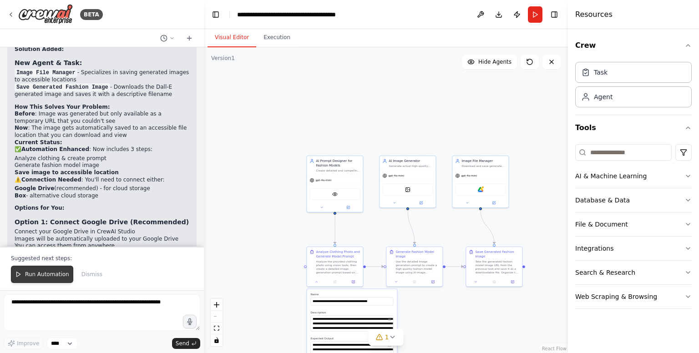
click at [46, 277] on span "Run Automation" at bounding box center [47, 274] width 44 height 7
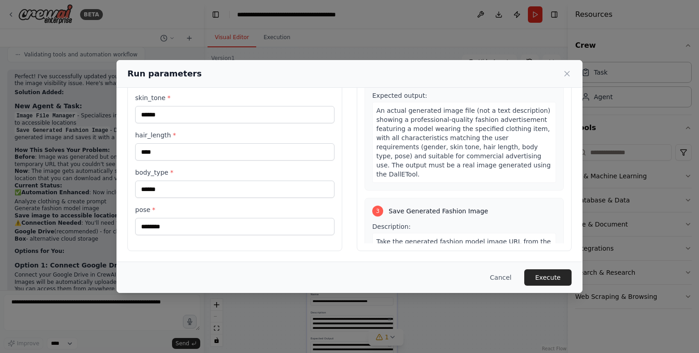
scroll to position [474, 0]
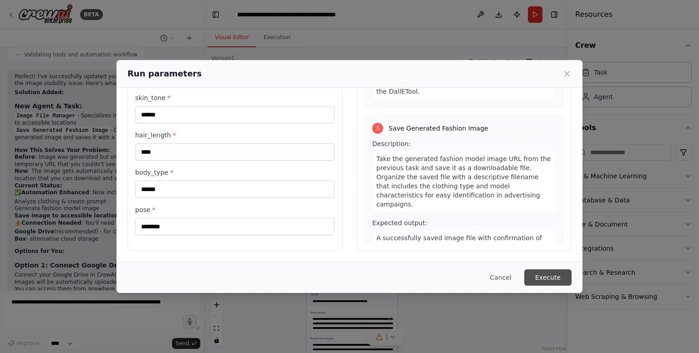
click at [543, 281] on button "Execute" at bounding box center [547, 277] width 47 height 16
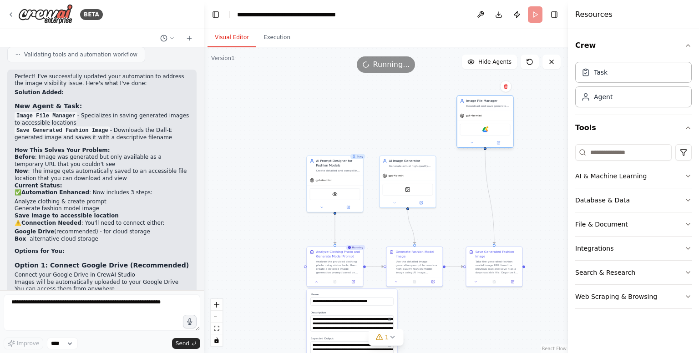
drag, startPoint x: 475, startPoint y: 181, endPoint x: 480, endPoint y: 119, distance: 62.1
click at [480, 119] on div "gpt-4o-mini Google Drive" at bounding box center [485, 129] width 56 height 37
click at [473, 148] on div "Image File Manager Download and save generated images from URLs to accessible f…" at bounding box center [484, 122] width 57 height 52
click at [470, 142] on icon at bounding box center [472, 143] width 4 height 4
click at [425, 129] on div ".deletable-edge-delete-btn { width: 20px; height: 20px; border: 0px solid #ffff…" at bounding box center [386, 200] width 364 height 306
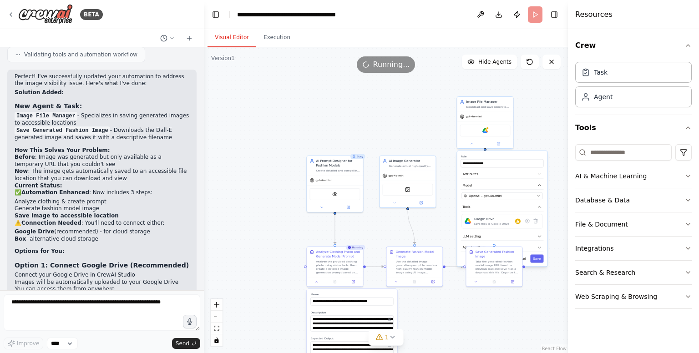
click at [469, 325] on div ".deletable-edge-delete-btn { width: 20px; height: 20px; border: 0px solid #ffff…" at bounding box center [386, 200] width 364 height 306
click at [475, 143] on button at bounding box center [471, 142] width 26 height 5
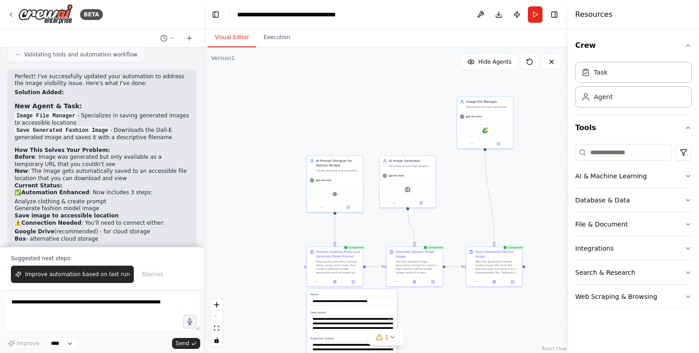
scroll to position [3728, 0]
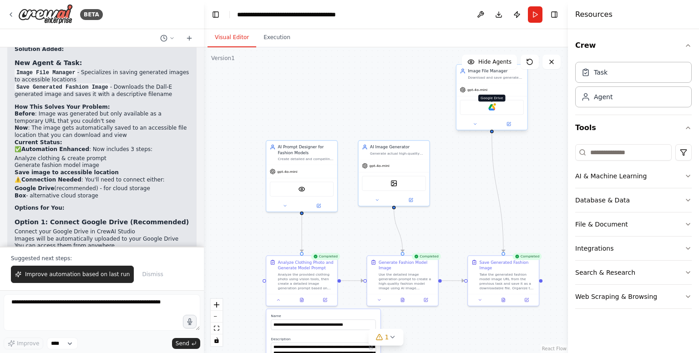
click at [491, 109] on img at bounding box center [491, 107] width 7 height 7
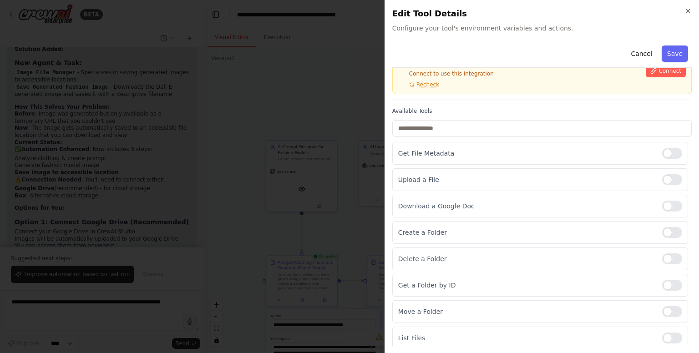
scroll to position [73, 0]
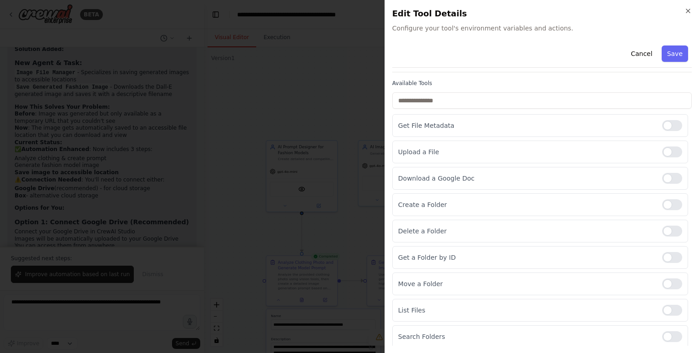
click at [291, 116] on div at bounding box center [349, 176] width 699 height 353
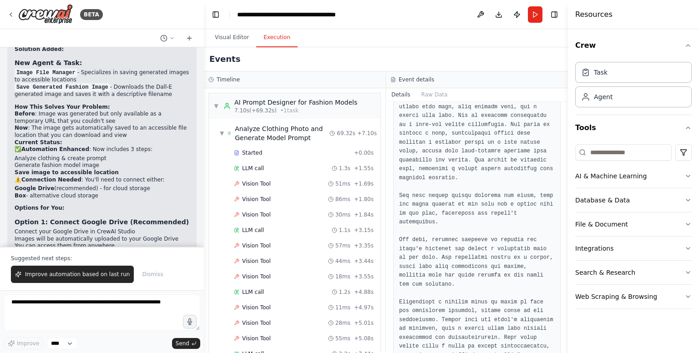
click at [277, 40] on button "Execution" at bounding box center [276, 37] width 41 height 19
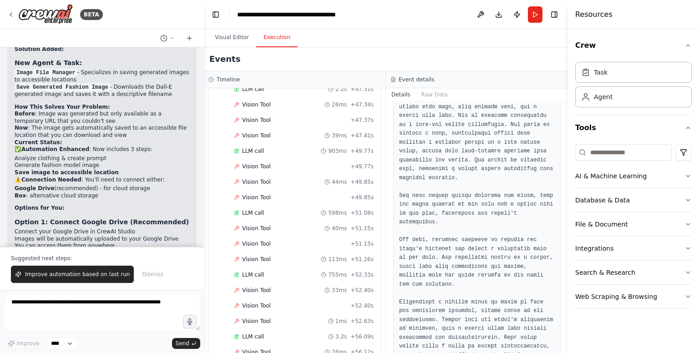
scroll to position [1714, 0]
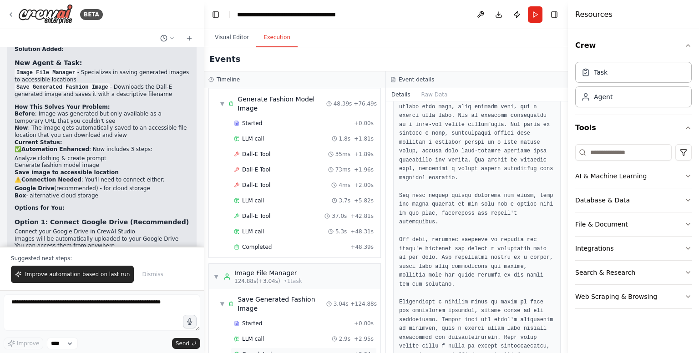
click at [278, 351] on div "Completed" at bounding box center [292, 354] width 116 height 7
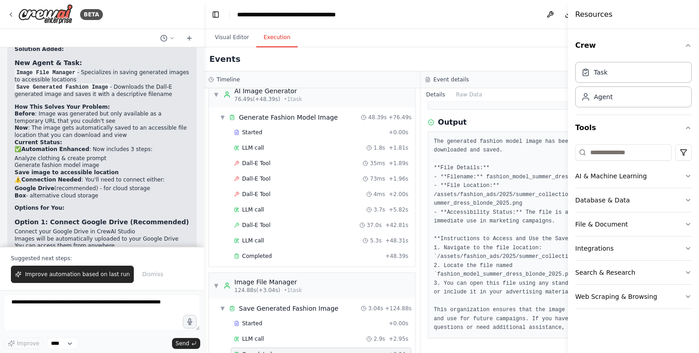
scroll to position [116, 0]
